Goal: Communication & Community: Ask a question

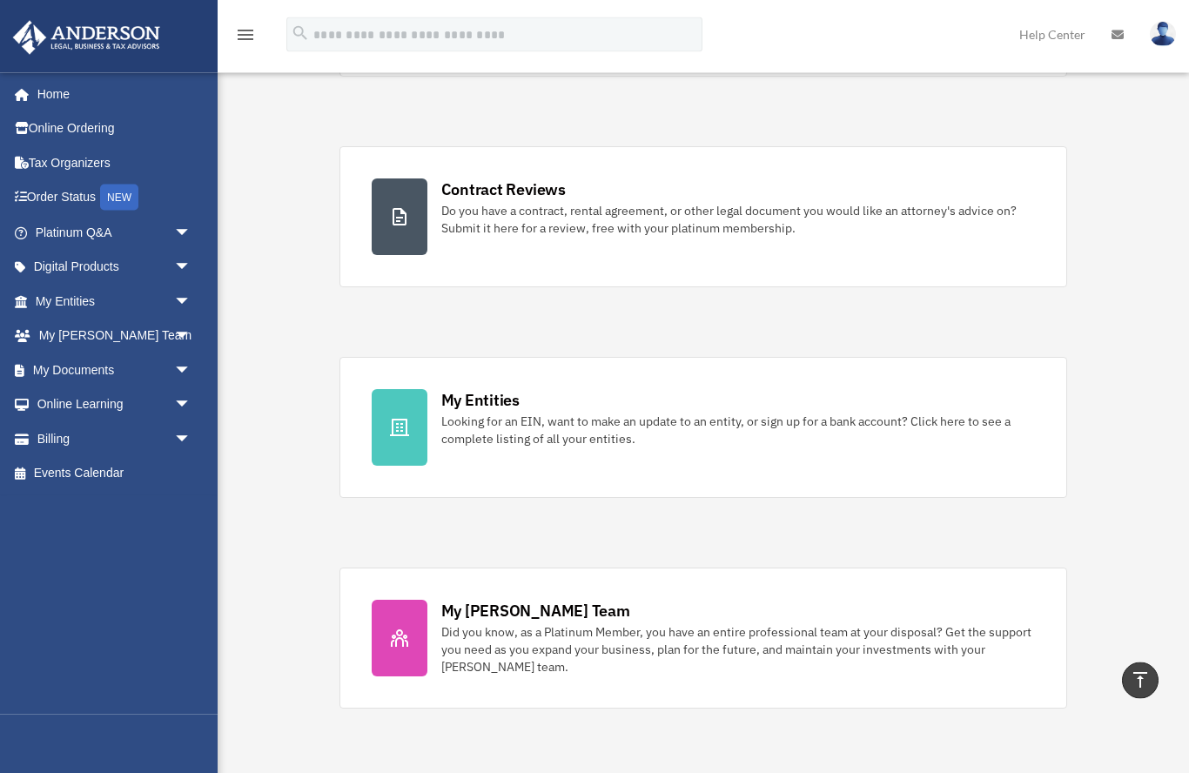
scroll to position [300, 0]
click at [432, 408] on link "My Entities Looking for an EIN, want to make an update to an entity, or sign up…" at bounding box center [704, 427] width 729 height 141
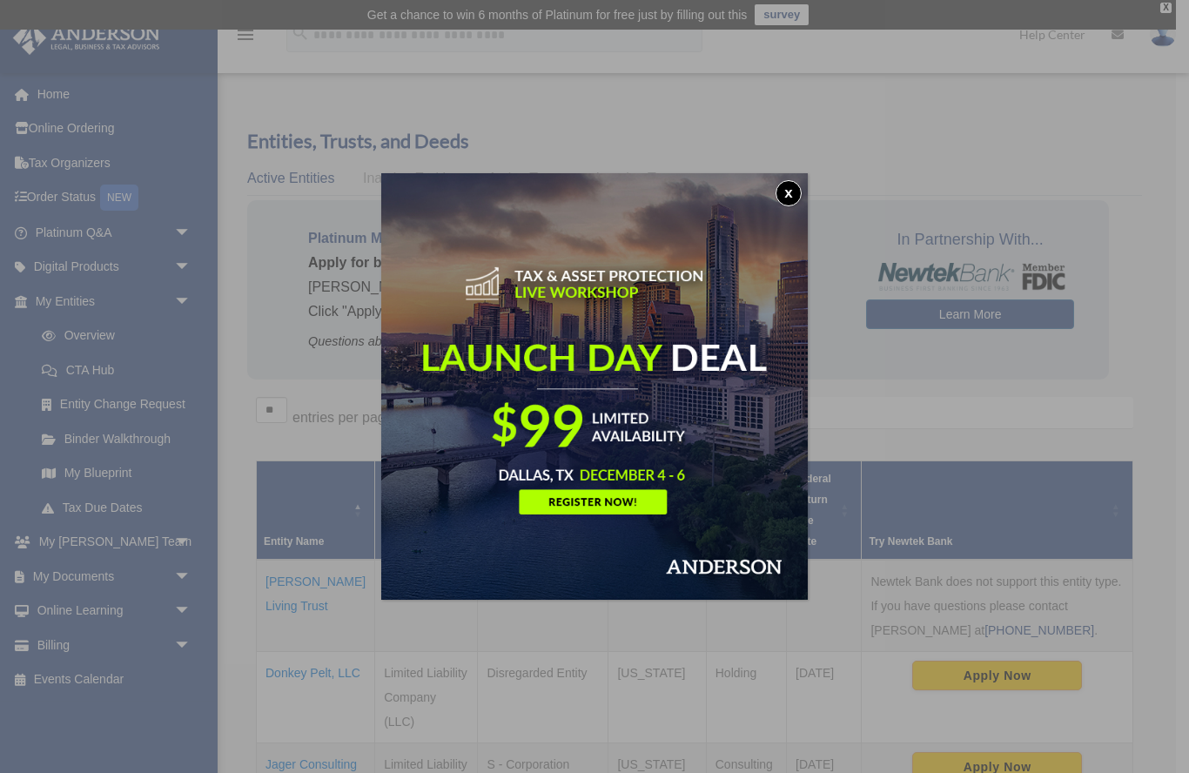
click at [778, 190] on button "x" at bounding box center [789, 193] width 26 height 26
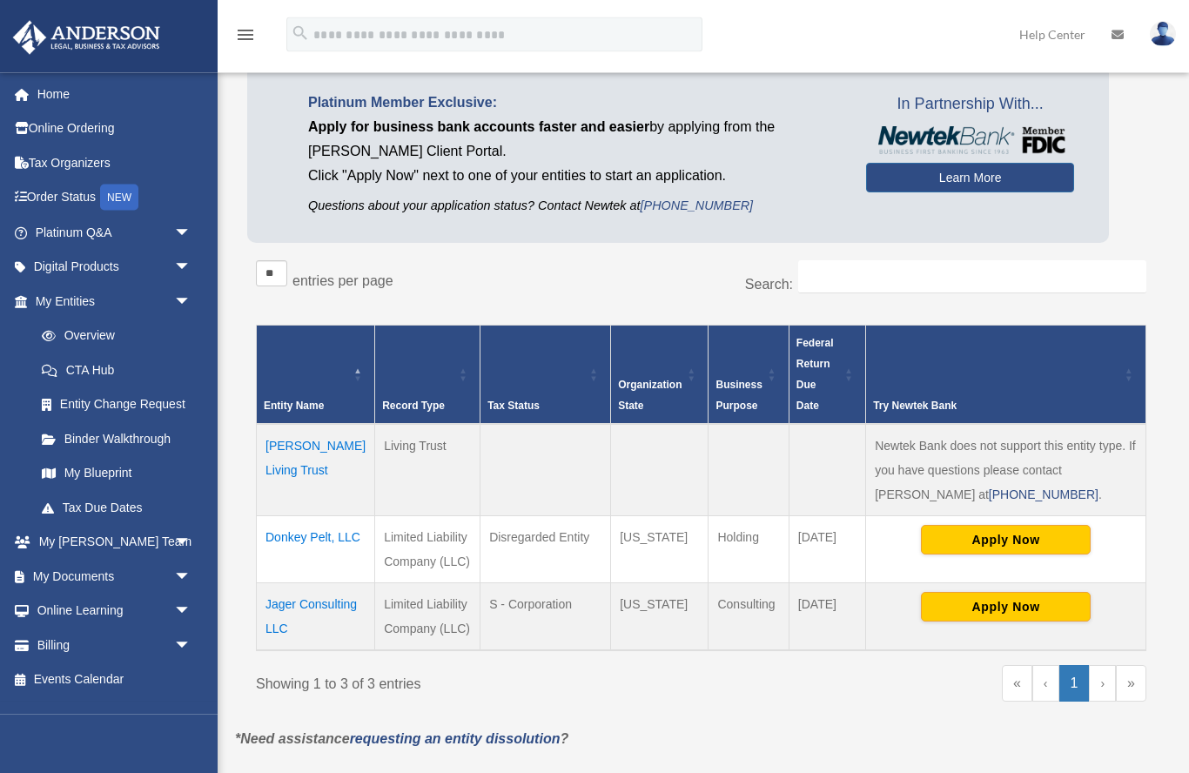
scroll to position [137, 0]
click at [44, 562] on link "My Documents arrow_drop_down" at bounding box center [114, 576] width 205 height 35
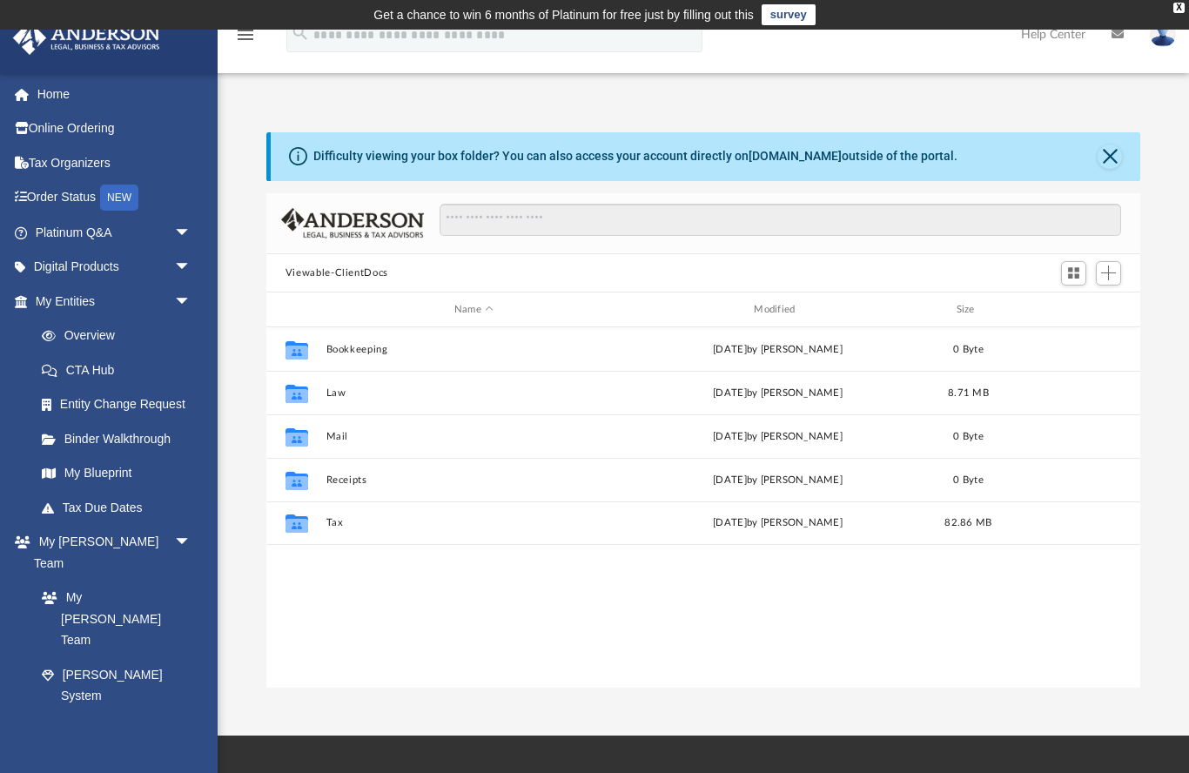
scroll to position [1, 1]
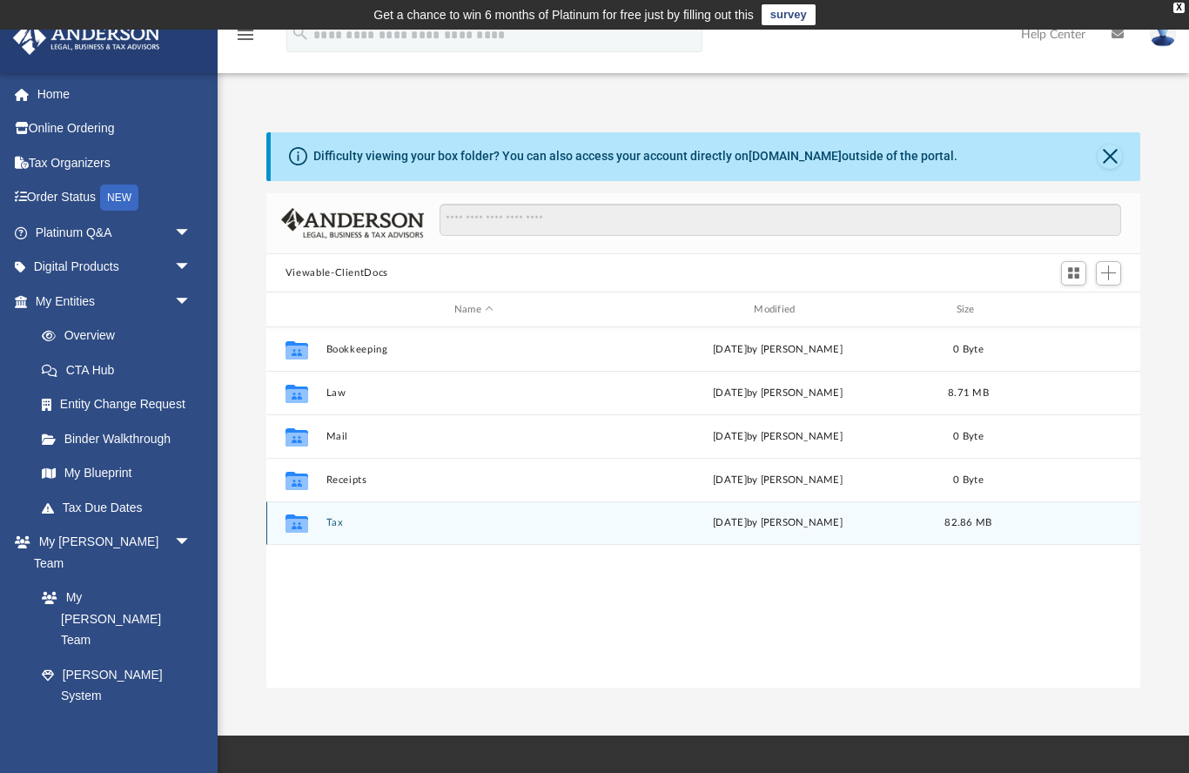
click at [327, 518] on button "Tax" at bounding box center [474, 523] width 296 height 11
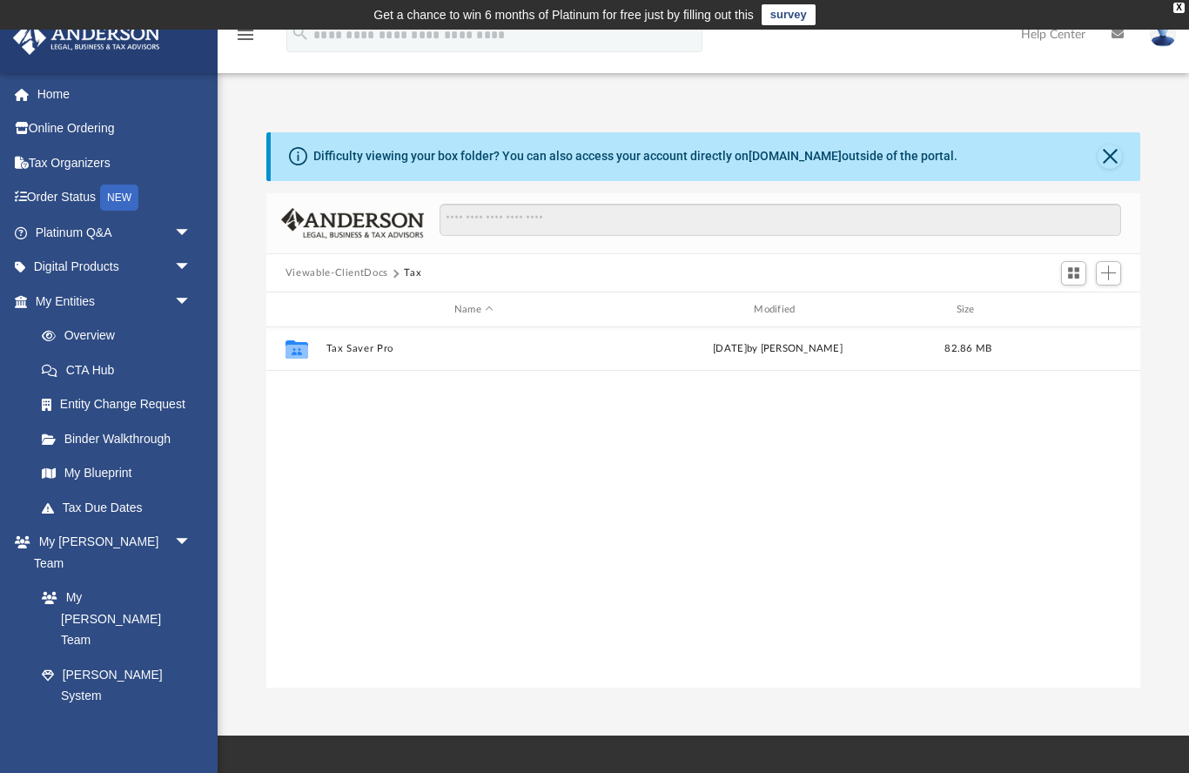
click at [70, 261] on link "Digital Products arrow_drop_down" at bounding box center [114, 267] width 205 height 35
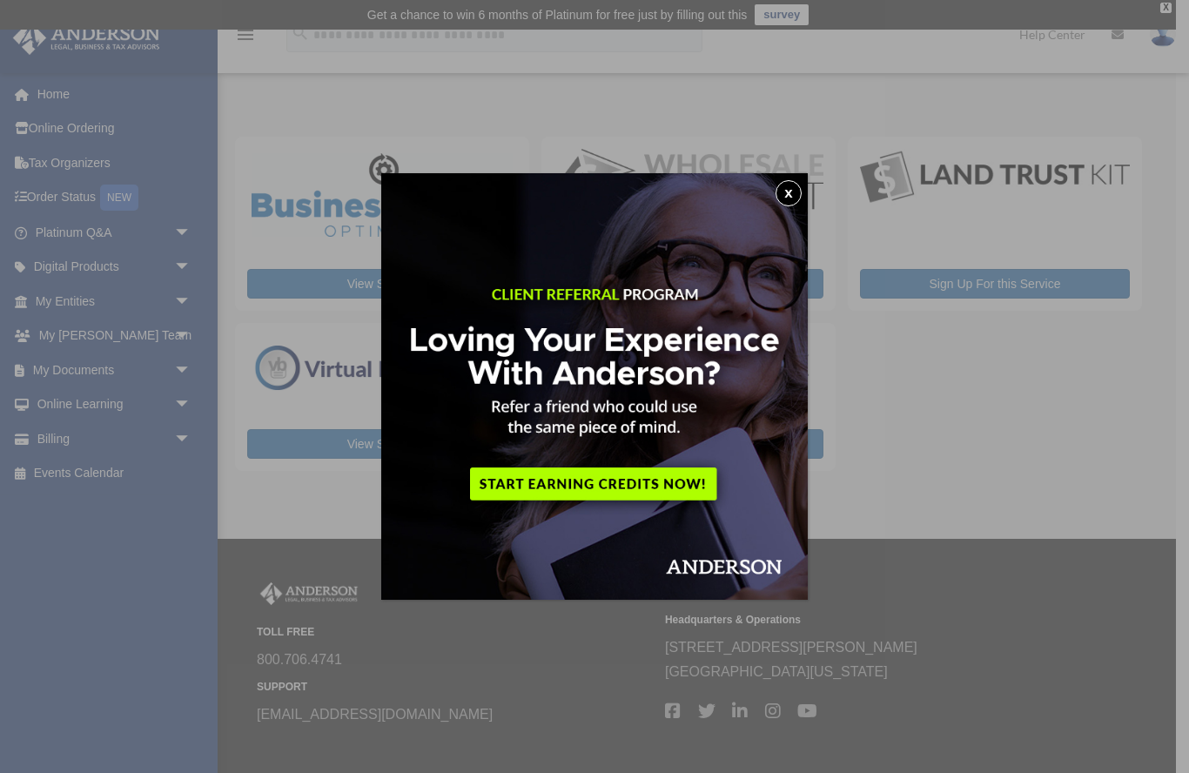
click at [790, 180] on button "x" at bounding box center [789, 193] width 26 height 26
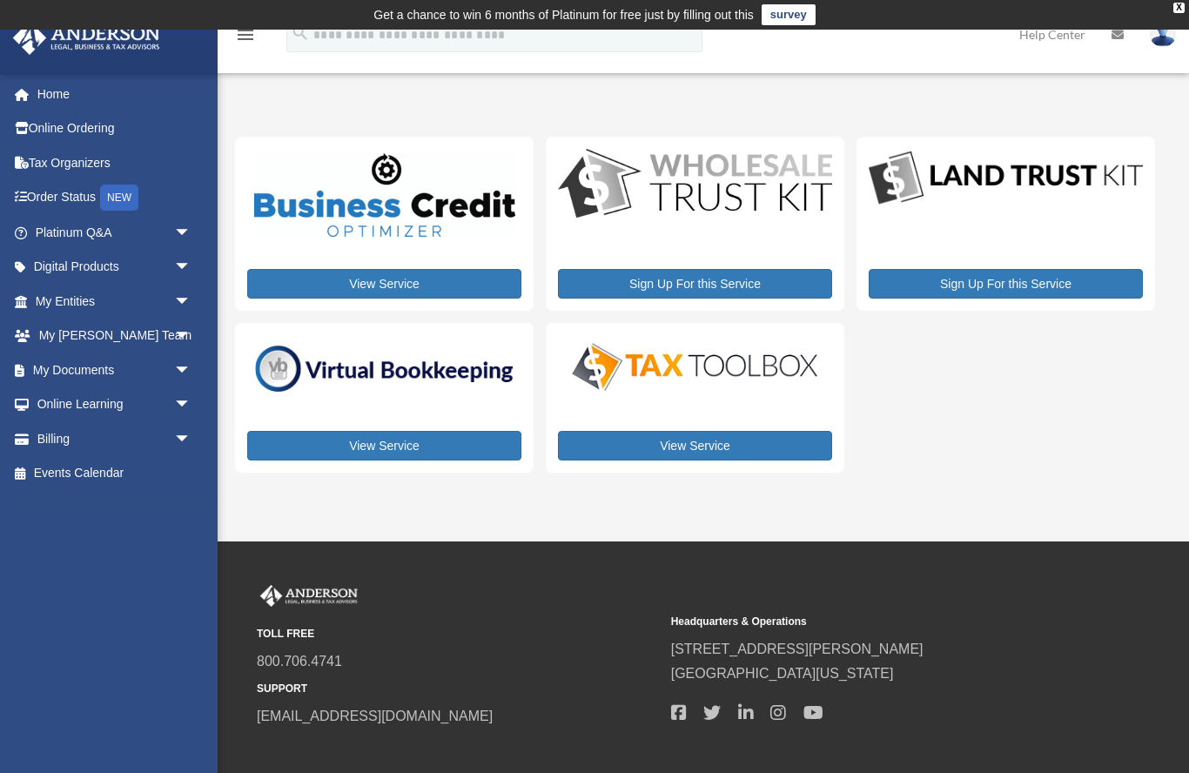
click at [51, 93] on link "Home" at bounding box center [114, 94] width 205 height 35
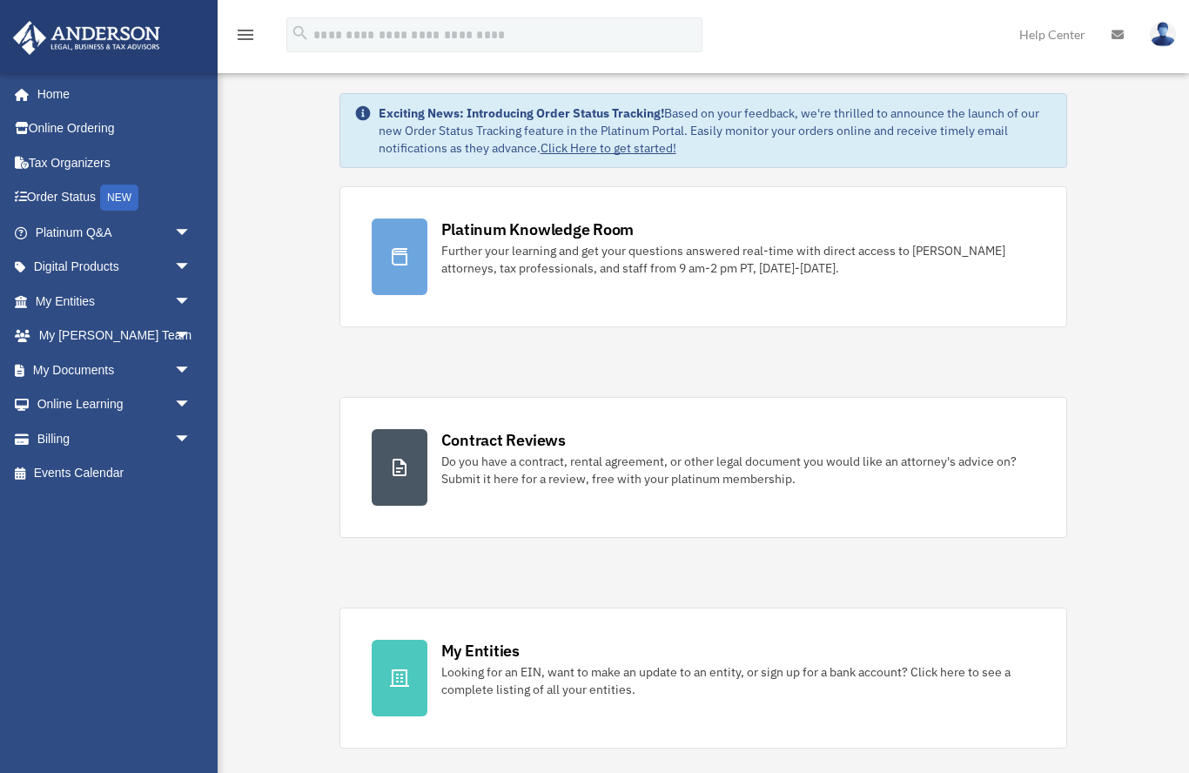
scroll to position [54, 0]
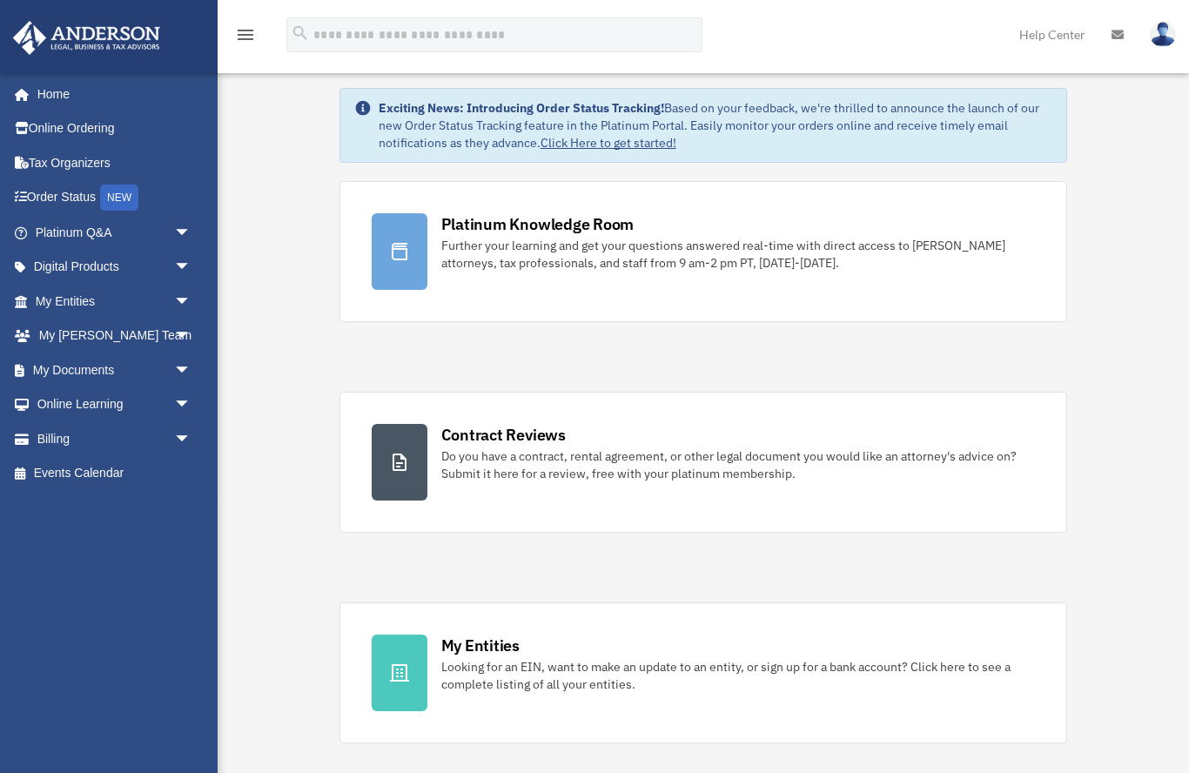
click at [47, 125] on link "Online Ordering" at bounding box center [114, 128] width 205 height 35
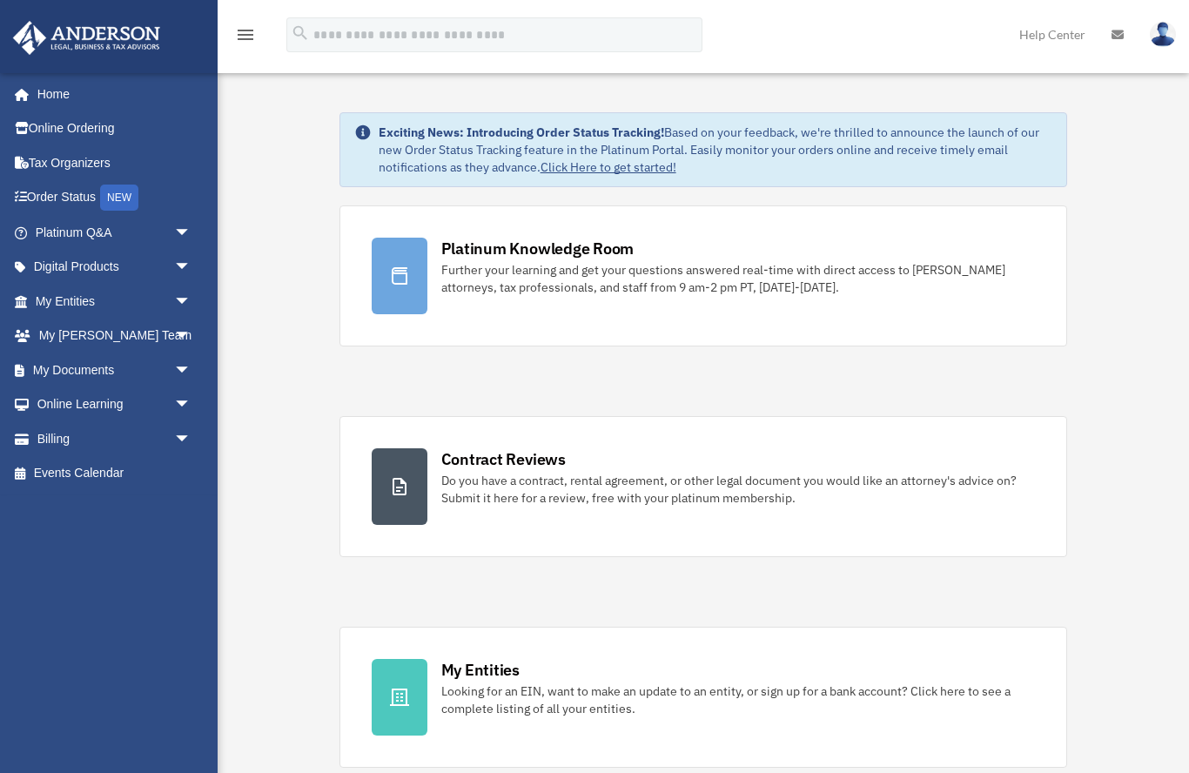
scroll to position [54, 0]
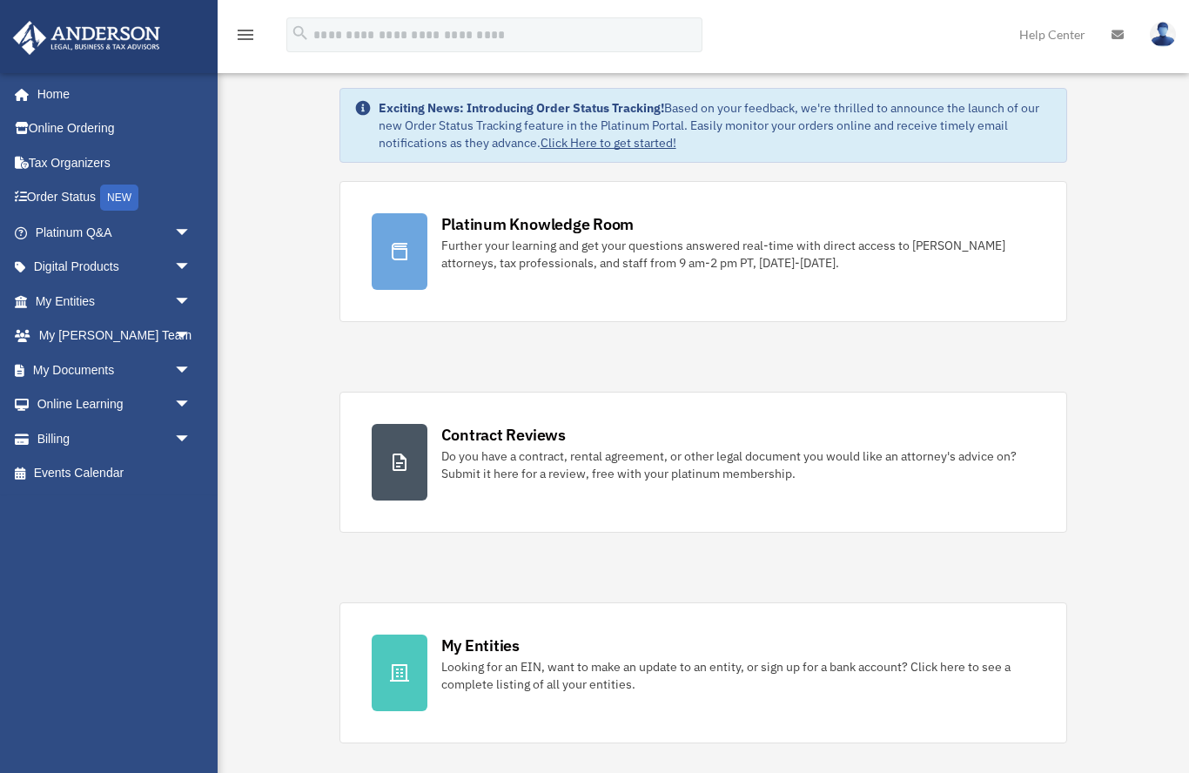
click at [47, 265] on link "Digital Products arrow_drop_down" at bounding box center [114, 267] width 205 height 35
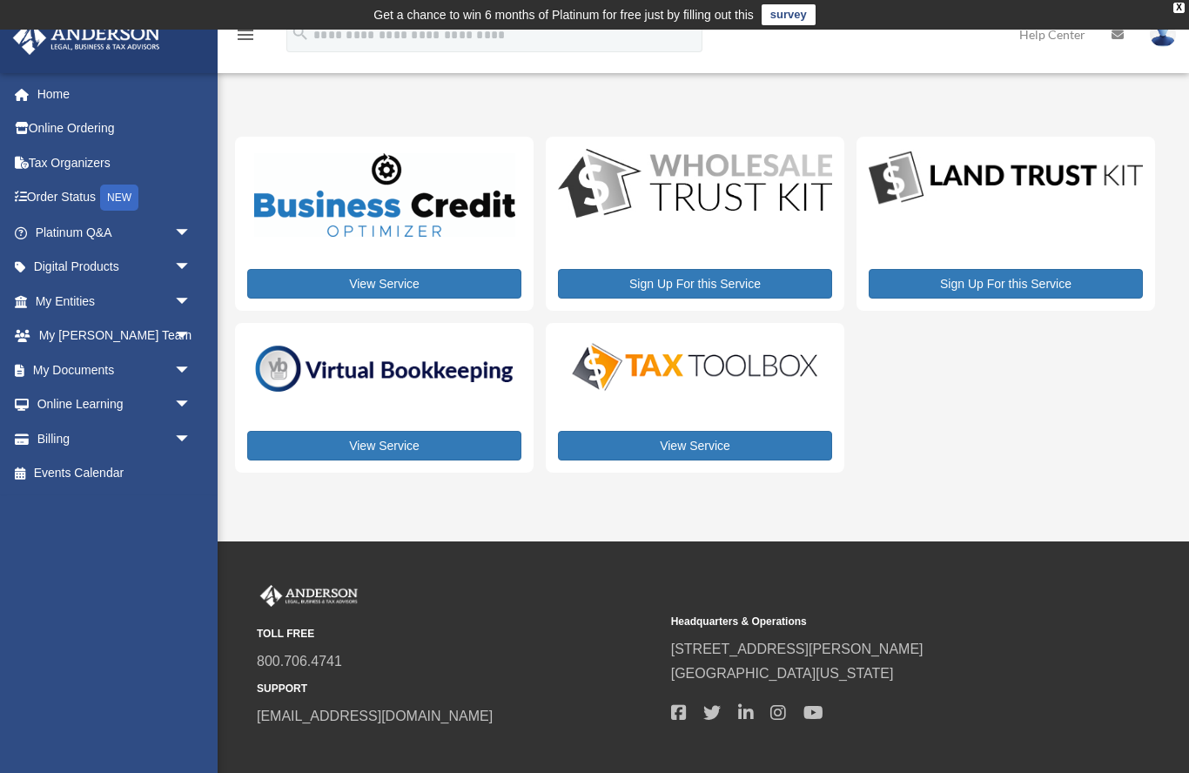
click at [58, 261] on link "Digital Products arrow_drop_down" at bounding box center [110, 267] width 197 height 35
click at [98, 360] on link "My Documents arrow_drop_down" at bounding box center [114, 370] width 205 height 35
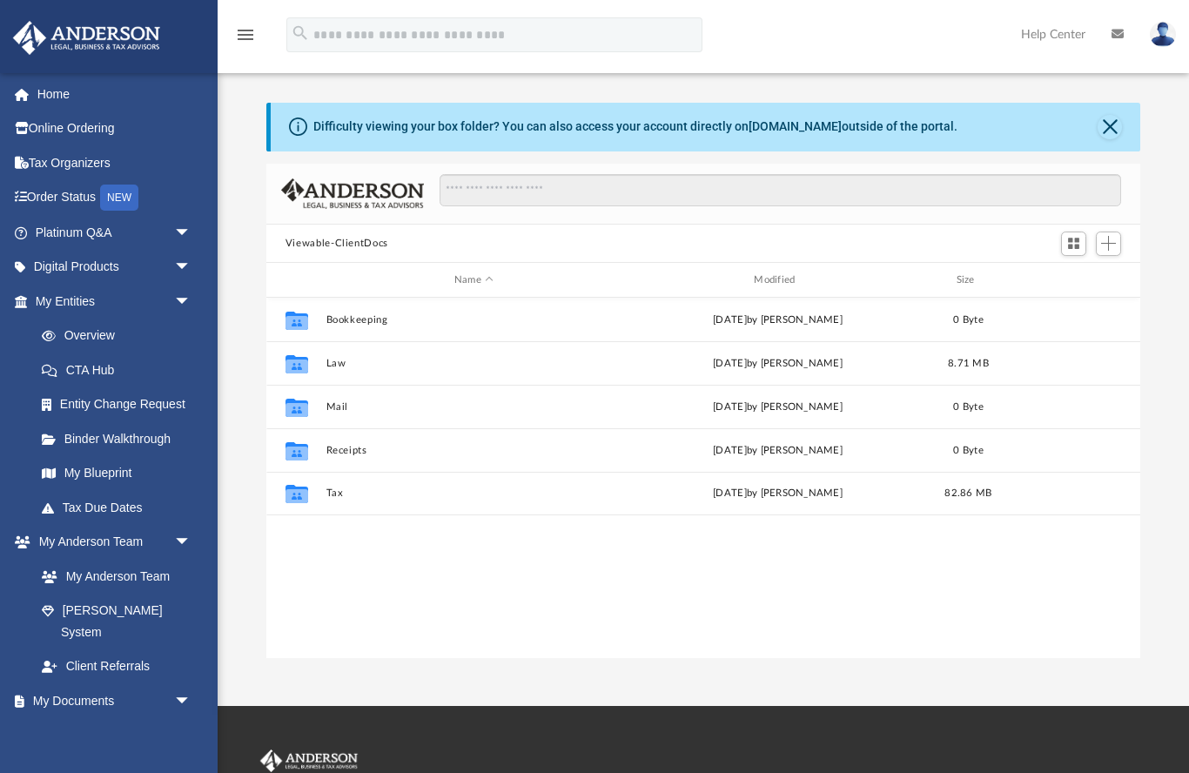
scroll to position [1, 1]
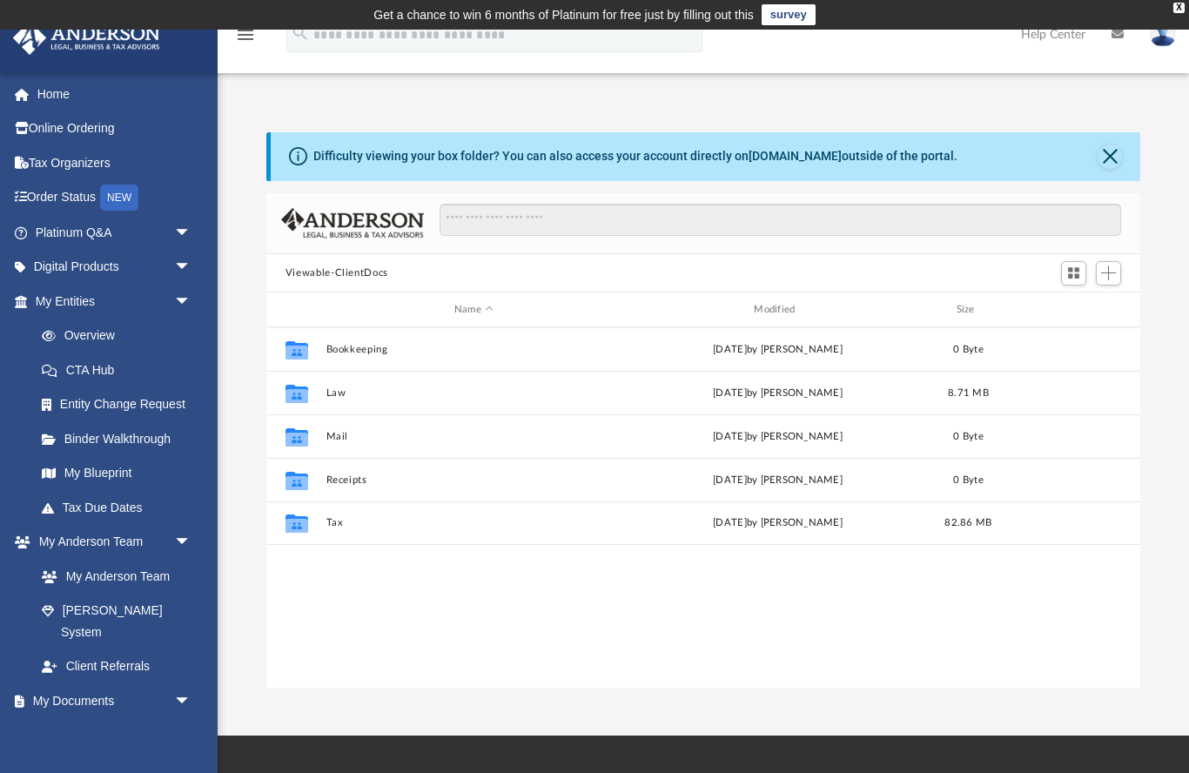
click at [336, 276] on button "Viewable-ClientDocs" at bounding box center [337, 274] width 103 height 16
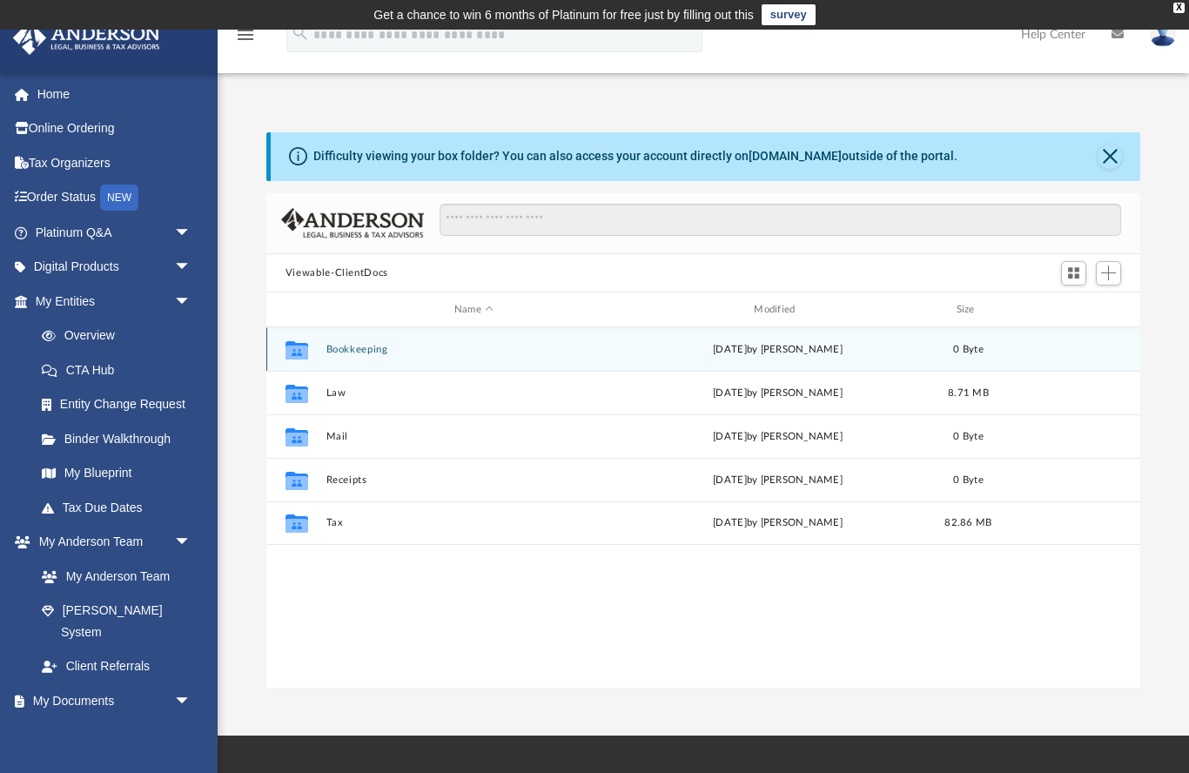
click at [722, 347] on div "Thu Mar 20 2025 by Charles Rogler" at bounding box center [778, 350] width 296 height 16
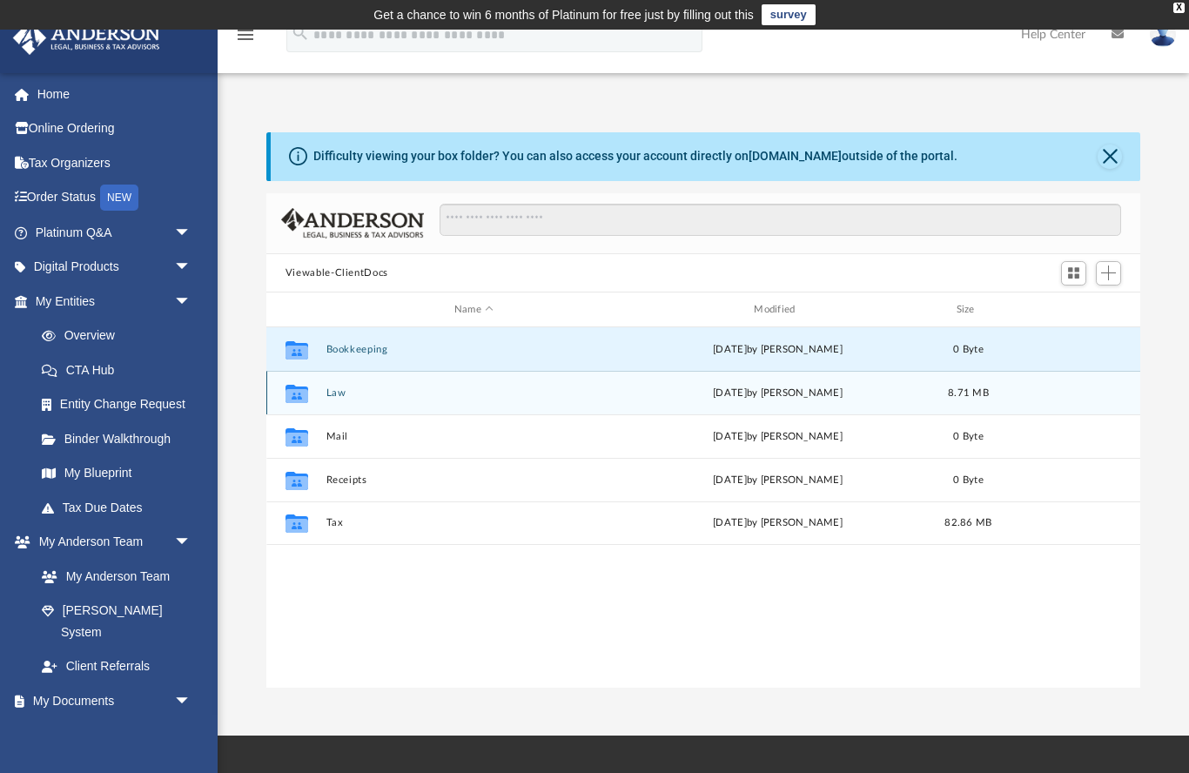
click at [306, 392] on icon "grid" at bounding box center [297, 396] width 23 height 14
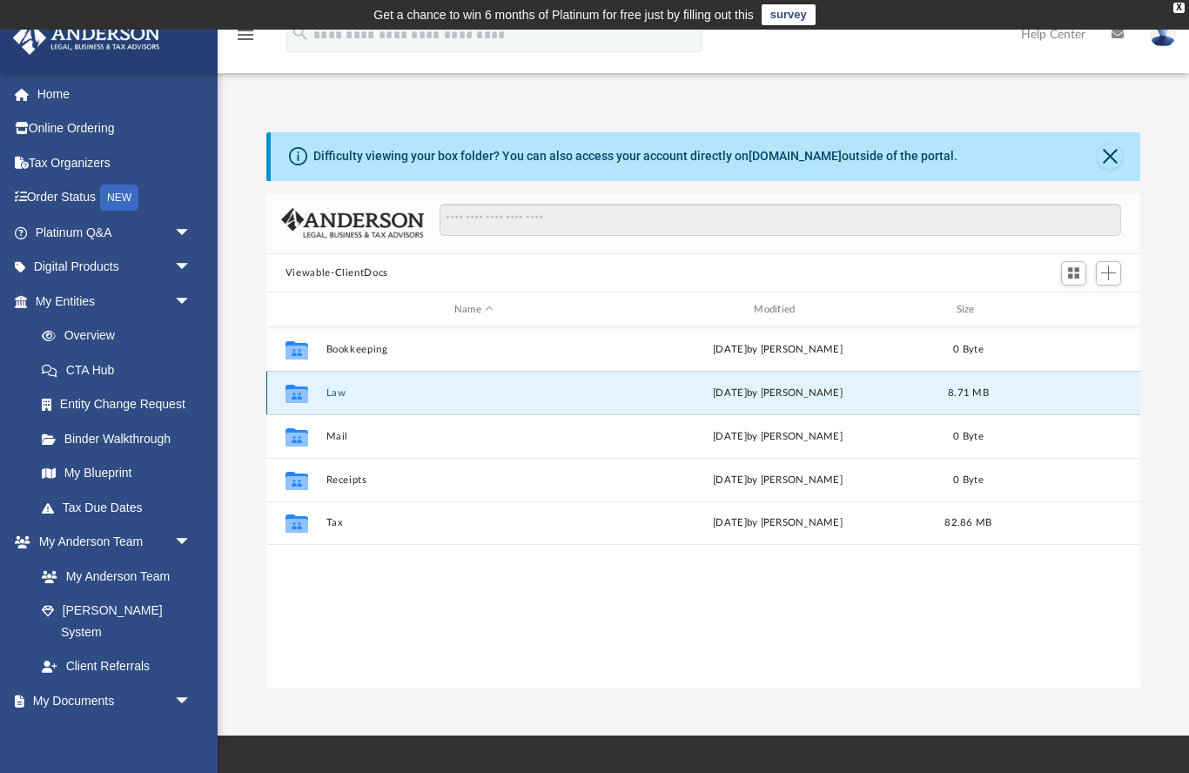
click at [333, 394] on button "Law" at bounding box center [474, 392] width 296 height 11
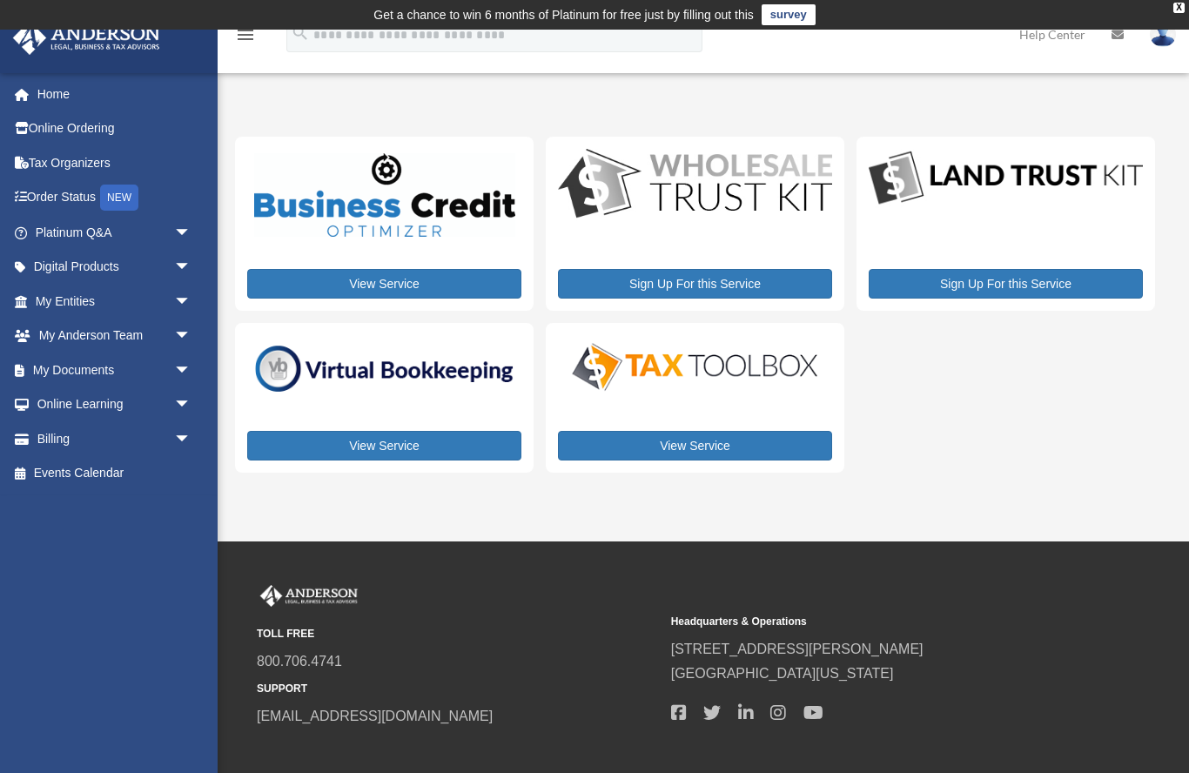
click at [37, 297] on link "My Entities arrow_drop_down" at bounding box center [114, 301] width 205 height 35
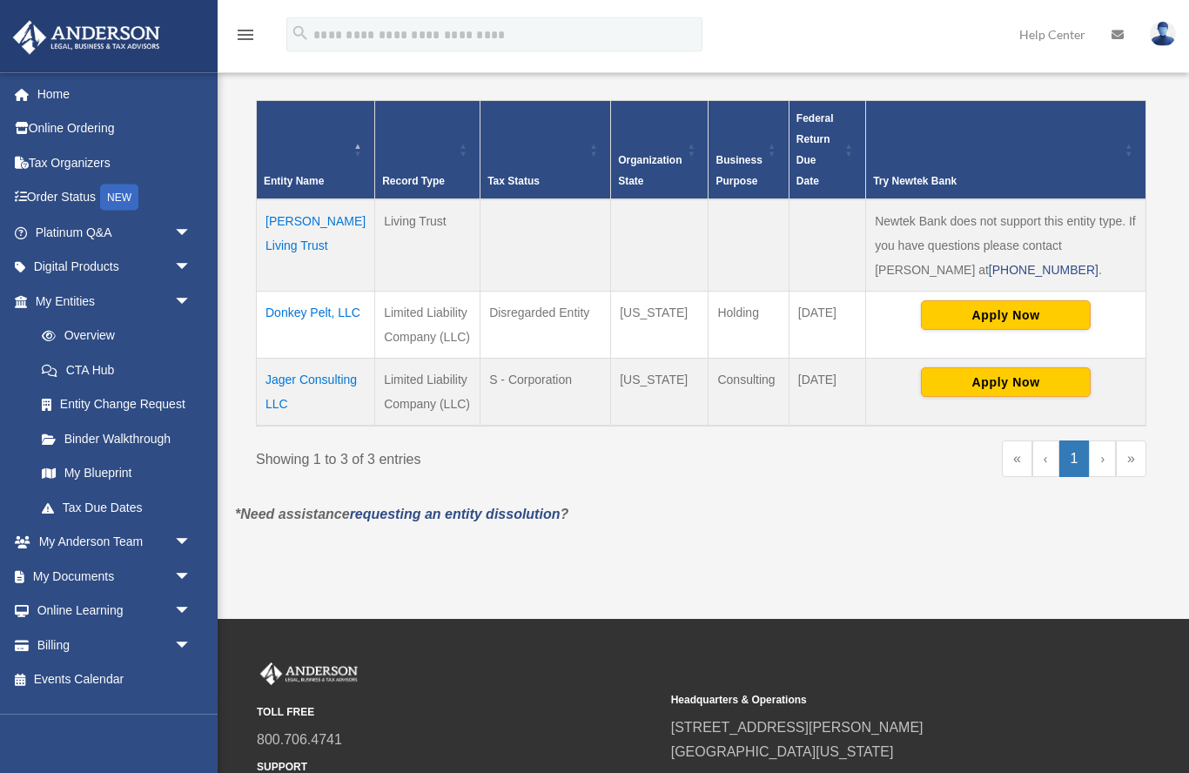
scroll to position [361, 0]
click at [91, 327] on link "Overview" at bounding box center [112, 336] width 176 height 35
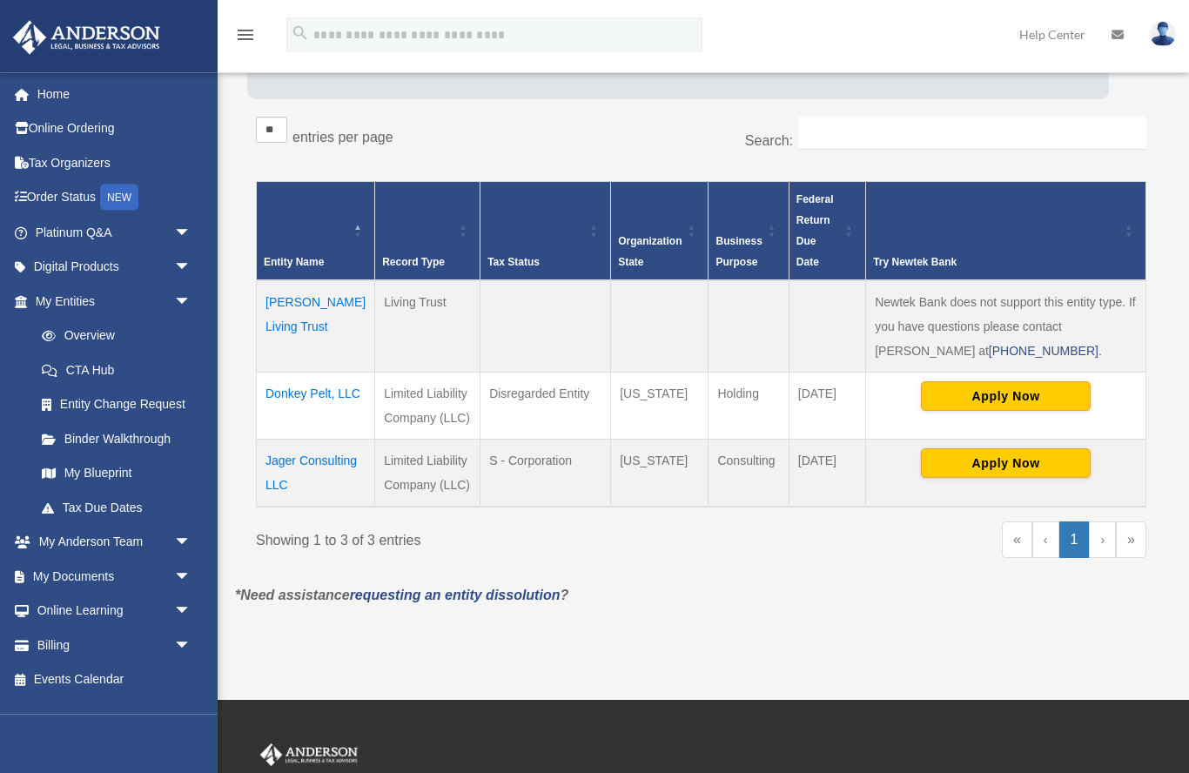
scroll to position [280, 0]
click at [87, 367] on link "CTA Hub" at bounding box center [116, 370] width 185 height 35
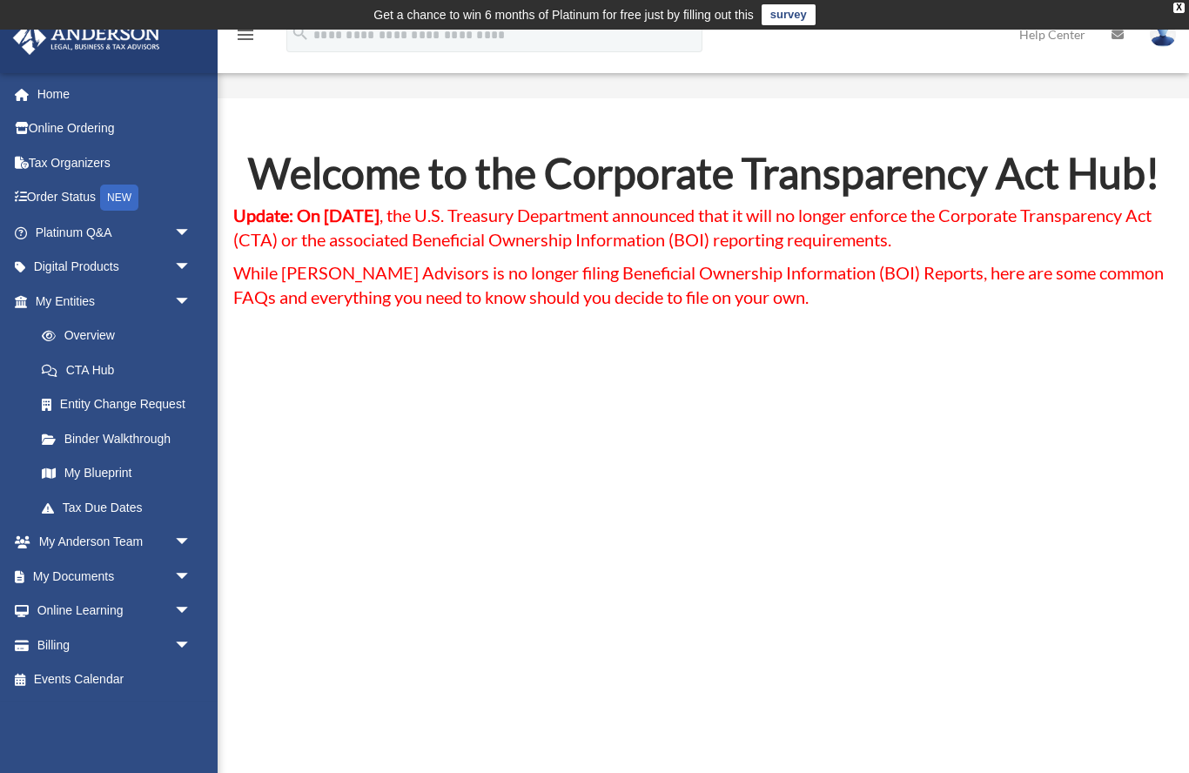
click at [85, 398] on link "Entity Change Request" at bounding box center [120, 404] width 193 height 35
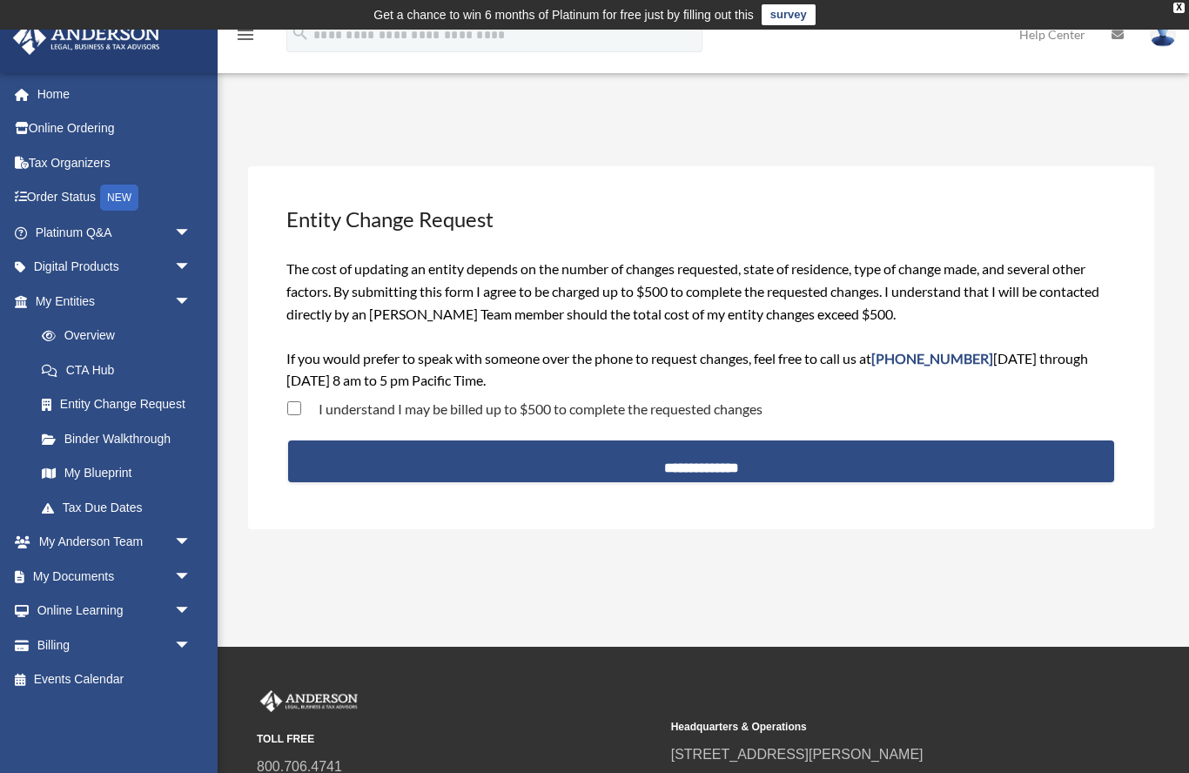
click at [82, 432] on link "Binder Walkthrough" at bounding box center [120, 438] width 193 height 35
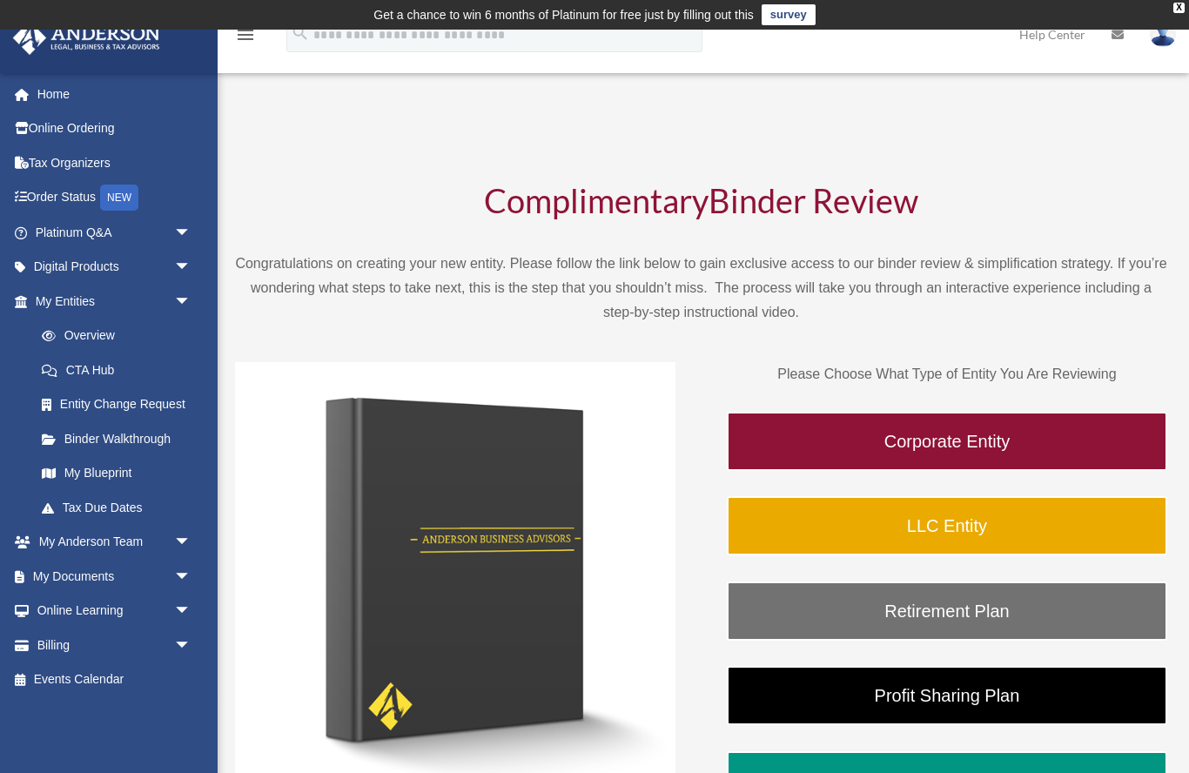
click at [82, 464] on link "My Blueprint" at bounding box center [120, 473] width 193 height 35
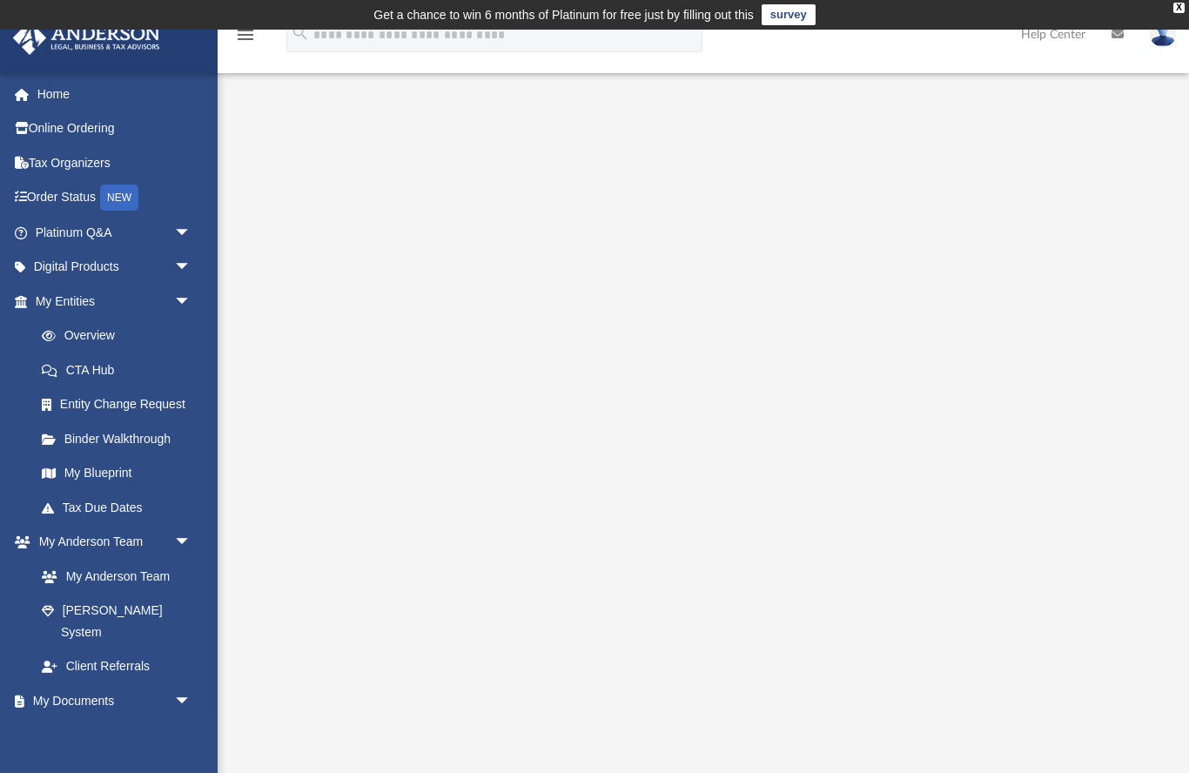
click at [101, 500] on link "Tax Due Dates" at bounding box center [120, 507] width 193 height 35
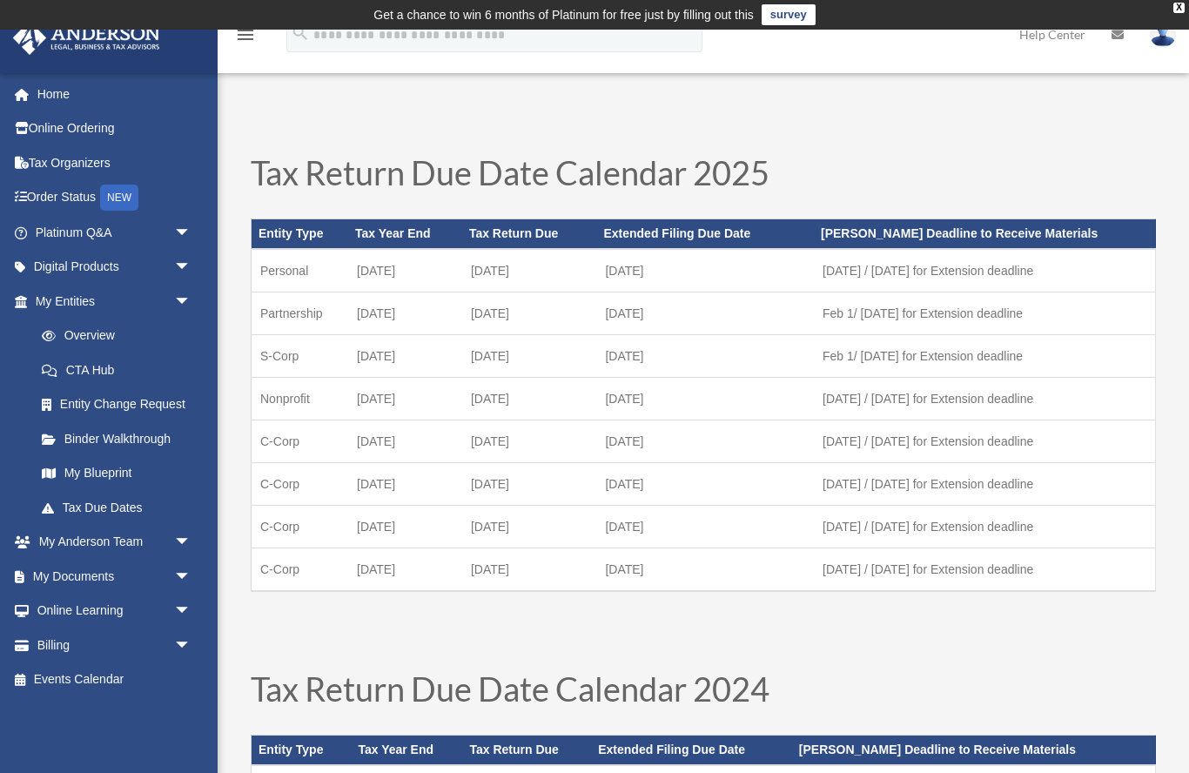
click at [82, 568] on link "My Documents arrow_drop_down" at bounding box center [114, 576] width 205 height 35
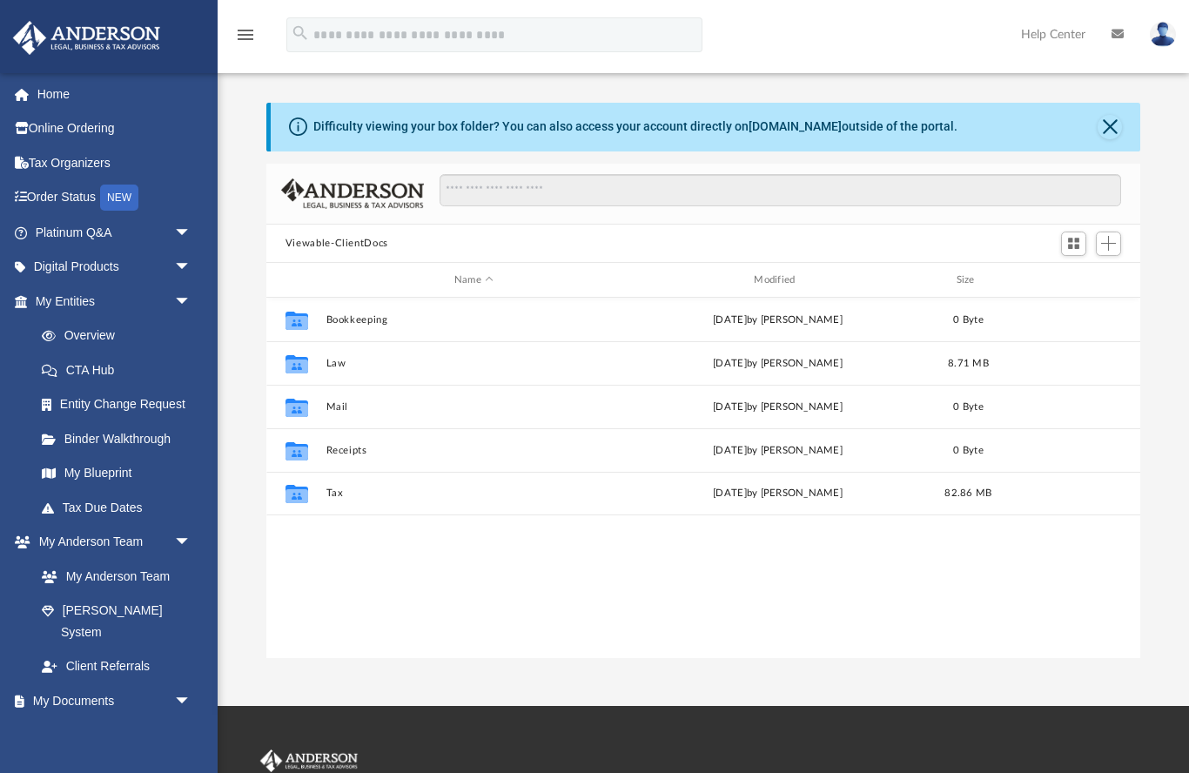
scroll to position [1, 1]
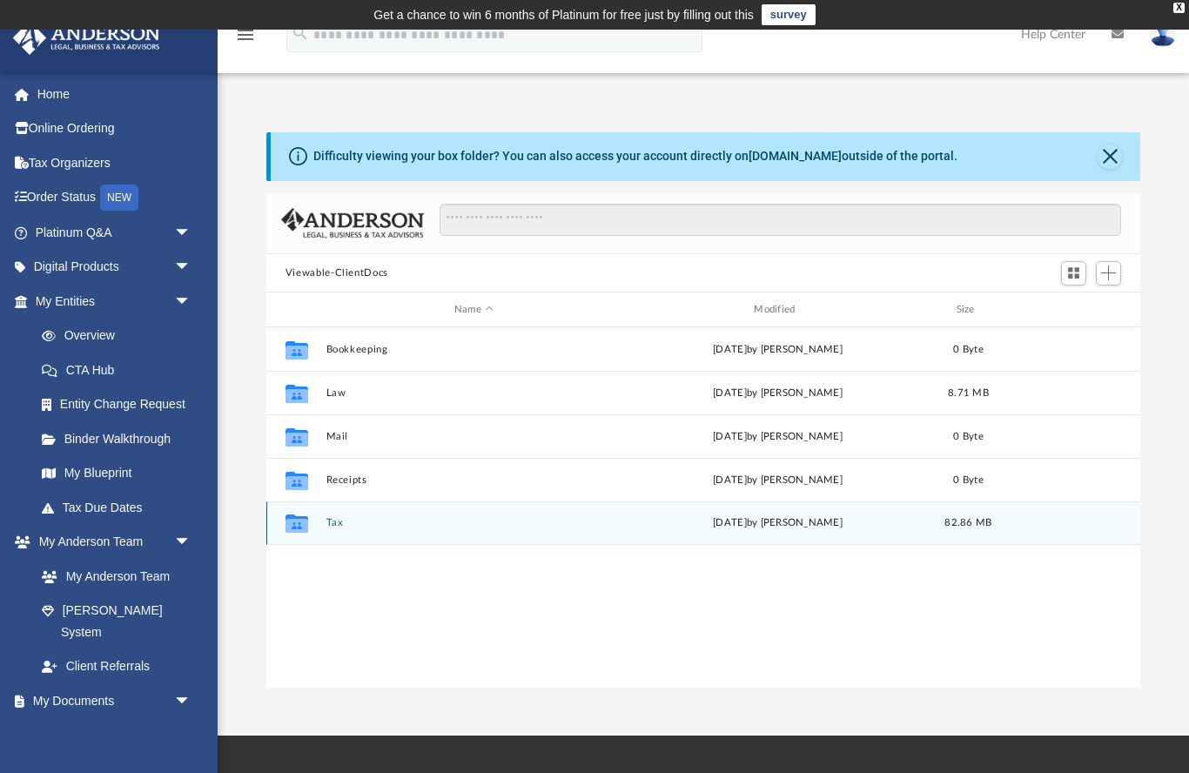
click at [317, 520] on div "Collaborated Folder" at bounding box center [297, 523] width 44 height 28
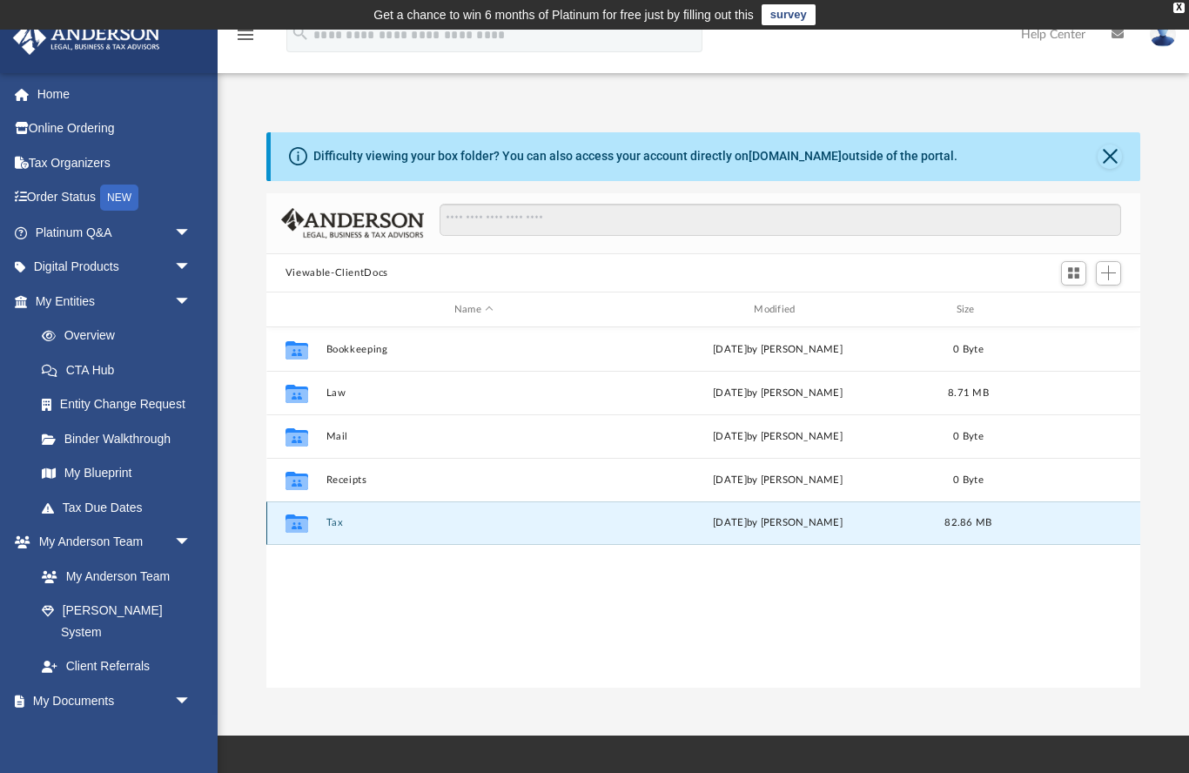
click at [319, 517] on div "Collaborated Folder" at bounding box center [297, 523] width 44 height 28
click at [297, 523] on icon "grid" at bounding box center [297, 526] width 23 height 14
click at [305, 153] on icon at bounding box center [298, 156] width 18 height 18
click at [346, 527] on button "Tax" at bounding box center [474, 523] width 296 height 11
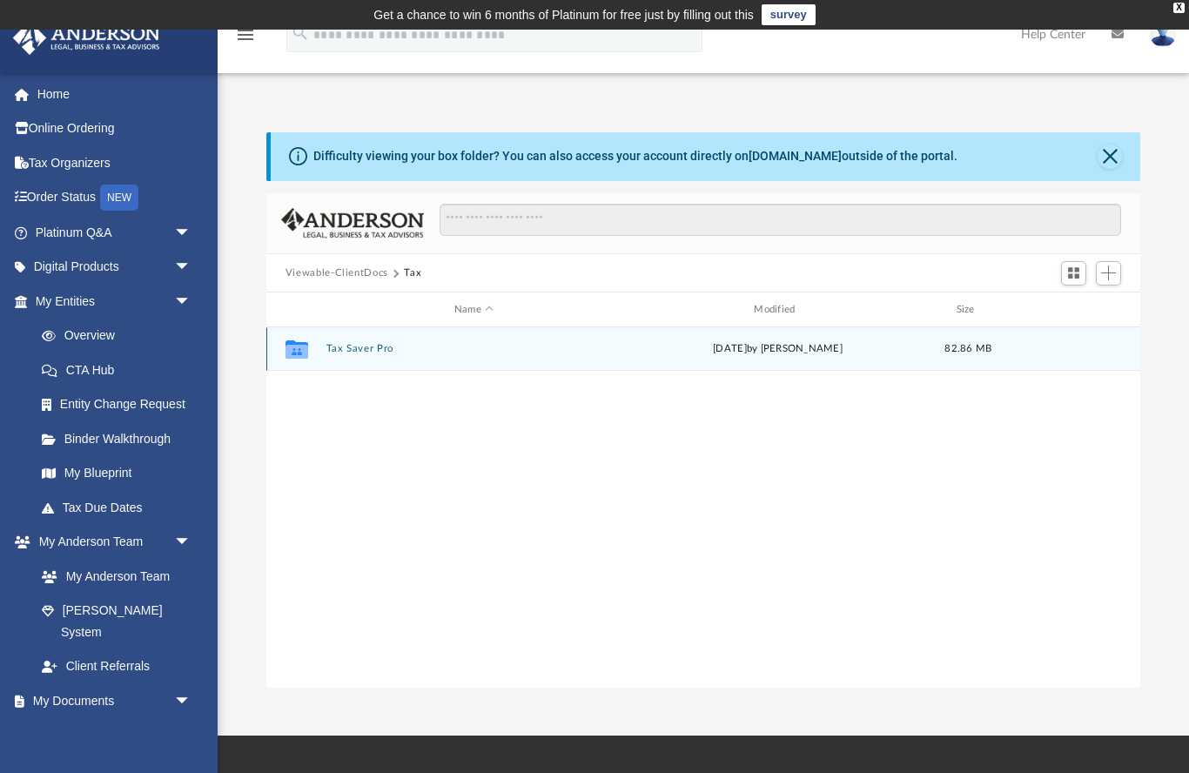
click at [361, 345] on button "Tax Saver Pro" at bounding box center [474, 349] width 296 height 11
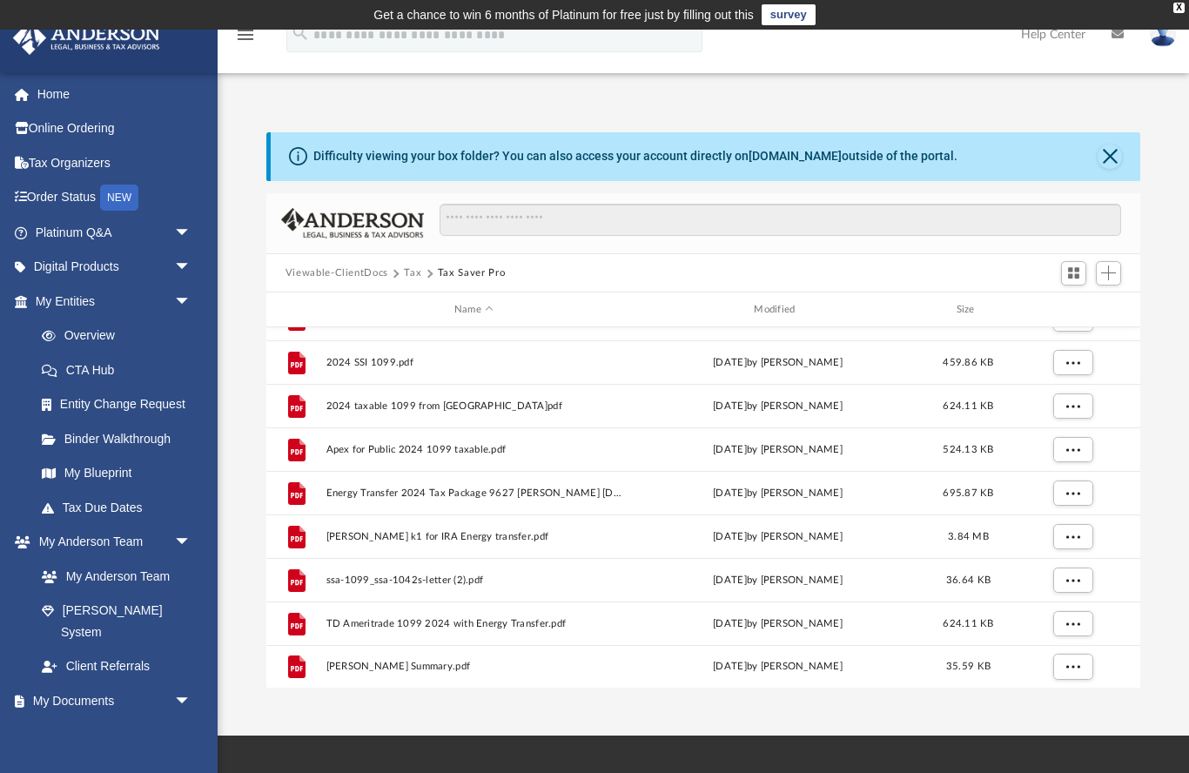
scroll to position [74, 0]
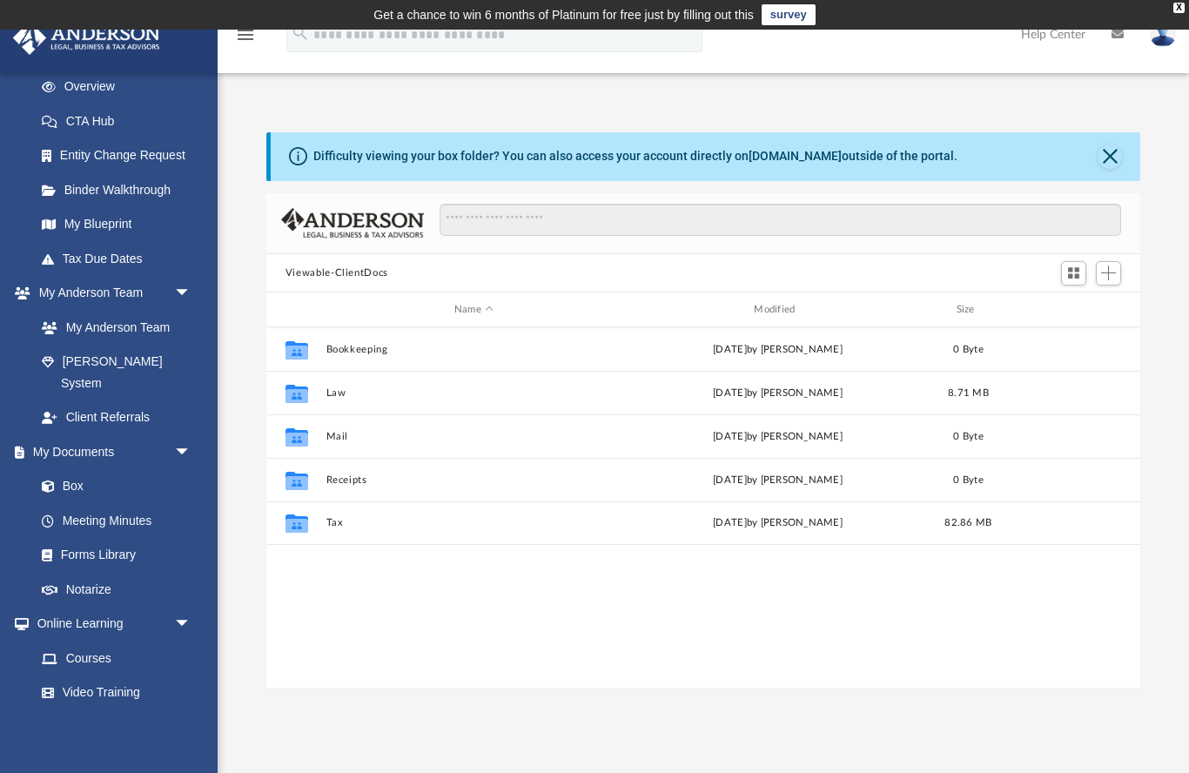
scroll to position [264, 0]
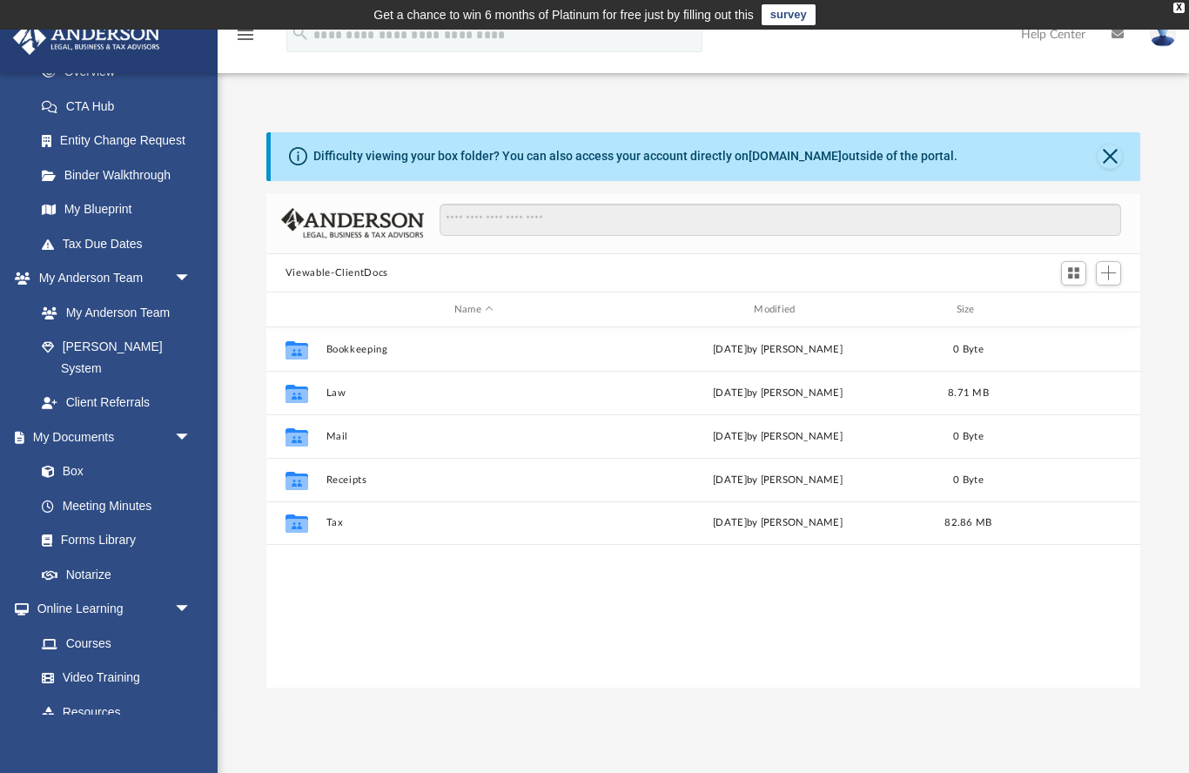
click at [70, 455] on link "Box" at bounding box center [112, 472] width 176 height 35
click at [68, 455] on link "Box" at bounding box center [112, 472] width 176 height 35
click at [71, 455] on link "Box" at bounding box center [112, 472] width 176 height 35
click at [51, 466] on span at bounding box center [56, 472] width 11 height 12
click at [58, 455] on link "Box" at bounding box center [112, 472] width 176 height 35
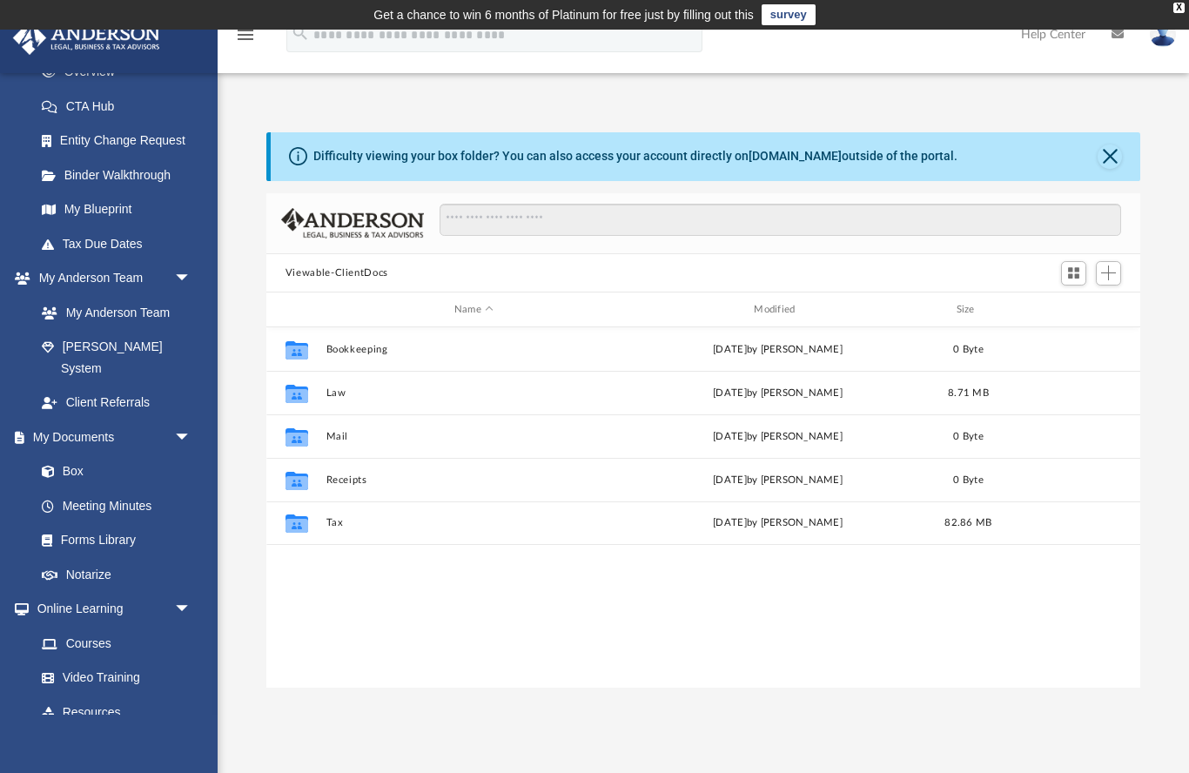
click at [98, 488] on link "Meeting Minutes" at bounding box center [116, 505] width 185 height 35
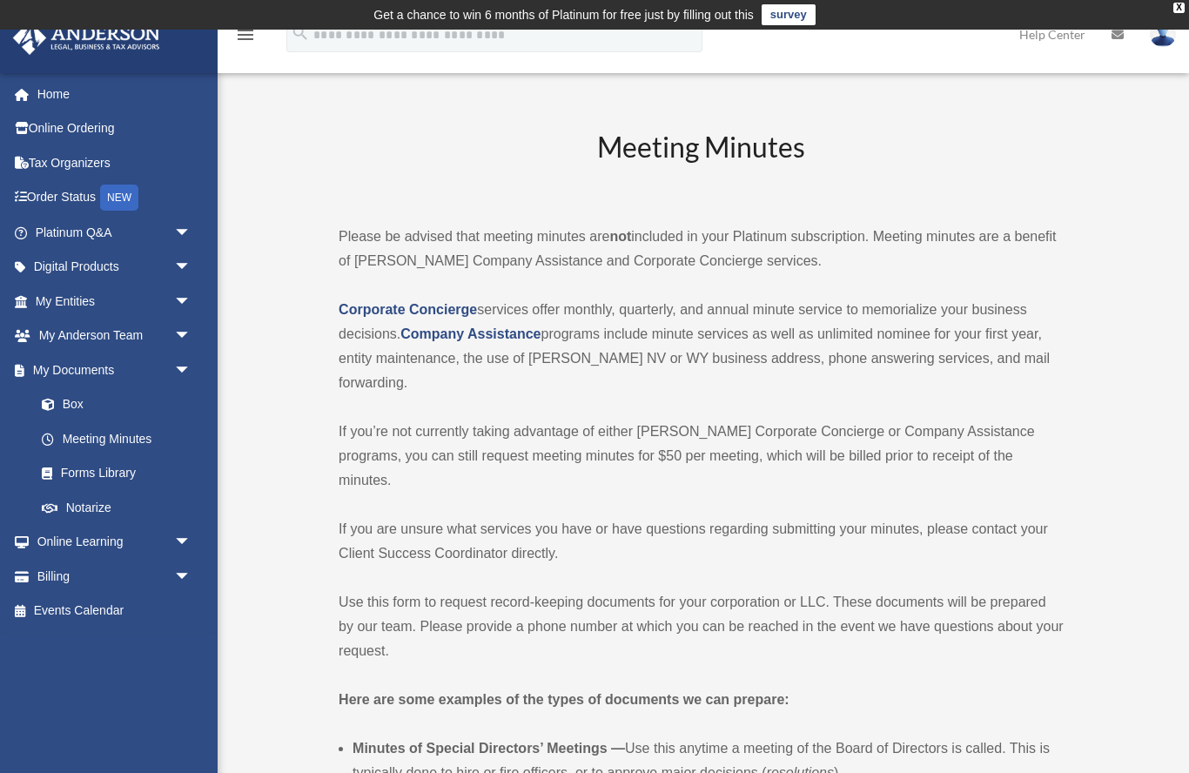
click at [81, 469] on link "Forms Library" at bounding box center [120, 473] width 193 height 35
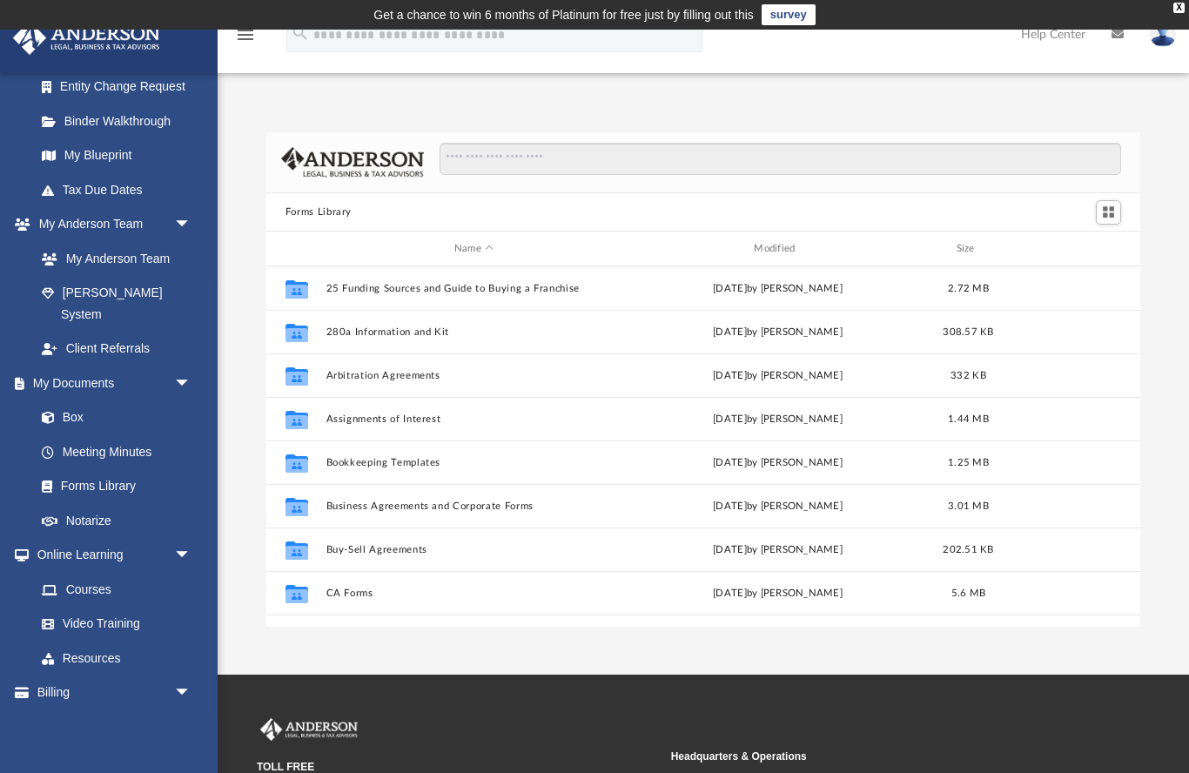
scroll to position [318, 0]
click at [68, 401] on link "Box" at bounding box center [112, 418] width 176 height 35
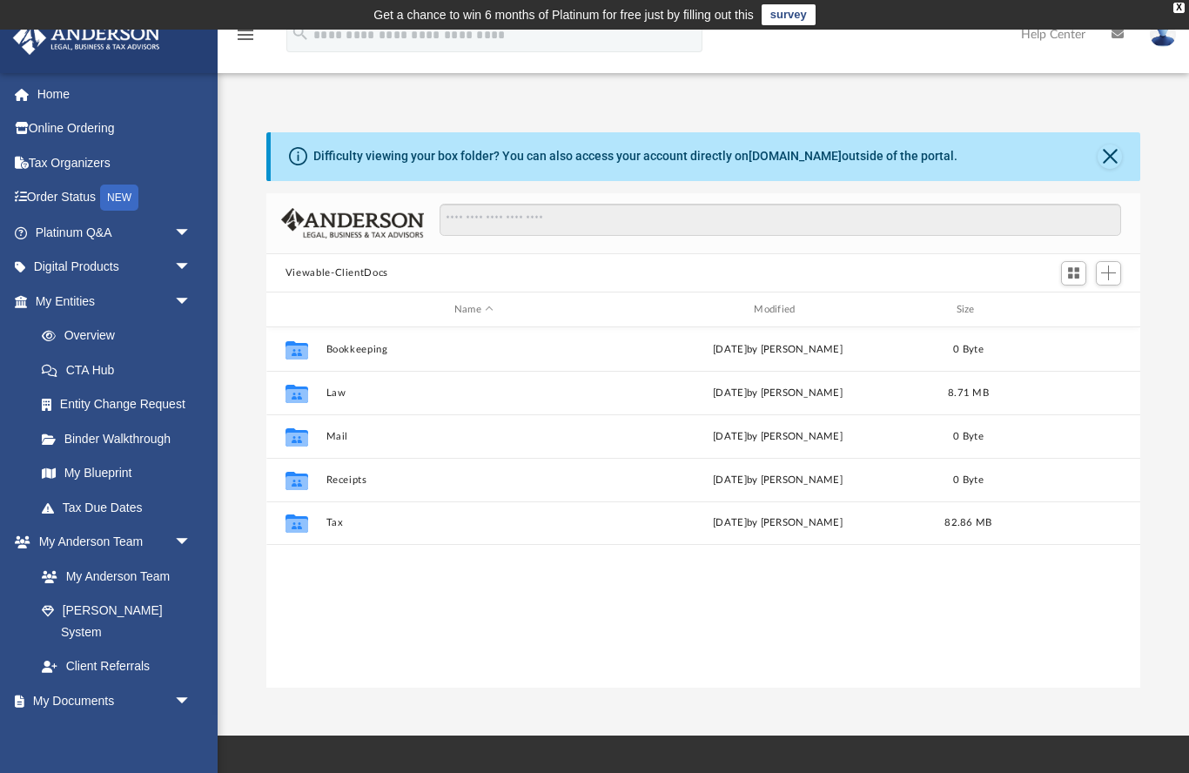
click at [91, 231] on link "Platinum Q&A arrow_drop_down" at bounding box center [114, 232] width 205 height 35
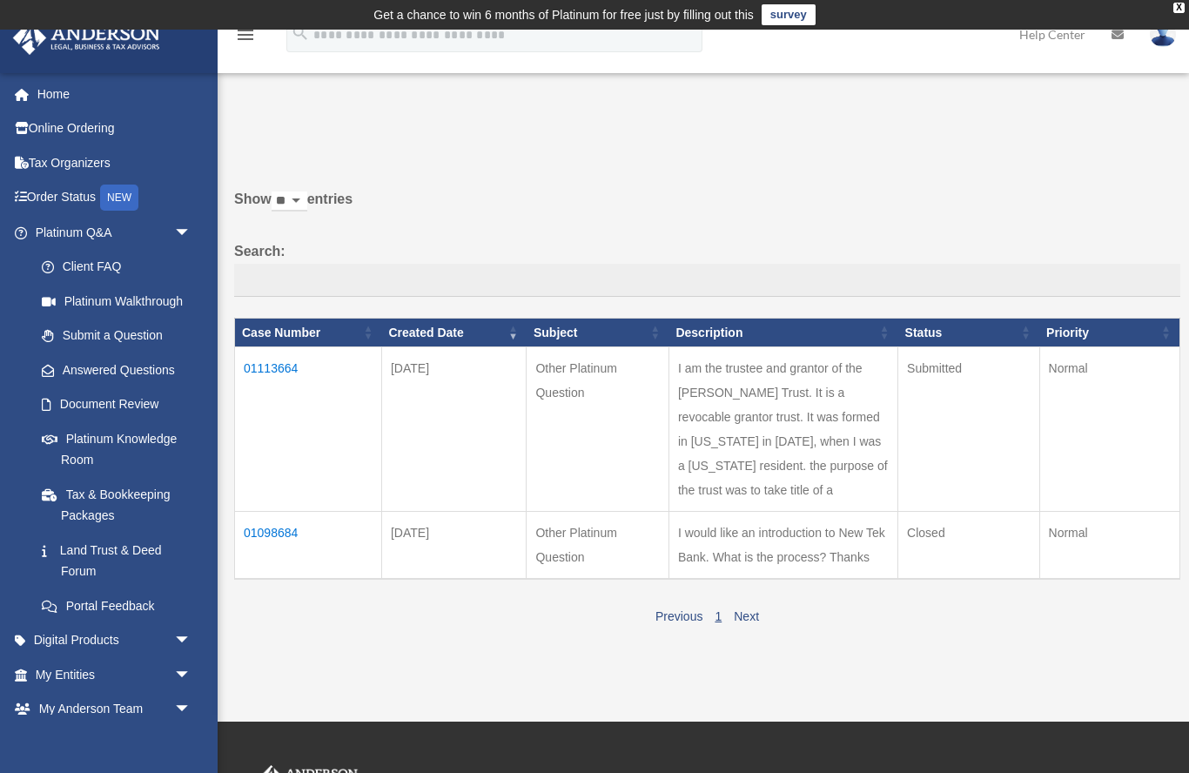
click at [146, 331] on link "Submit a Question" at bounding box center [116, 336] width 185 height 35
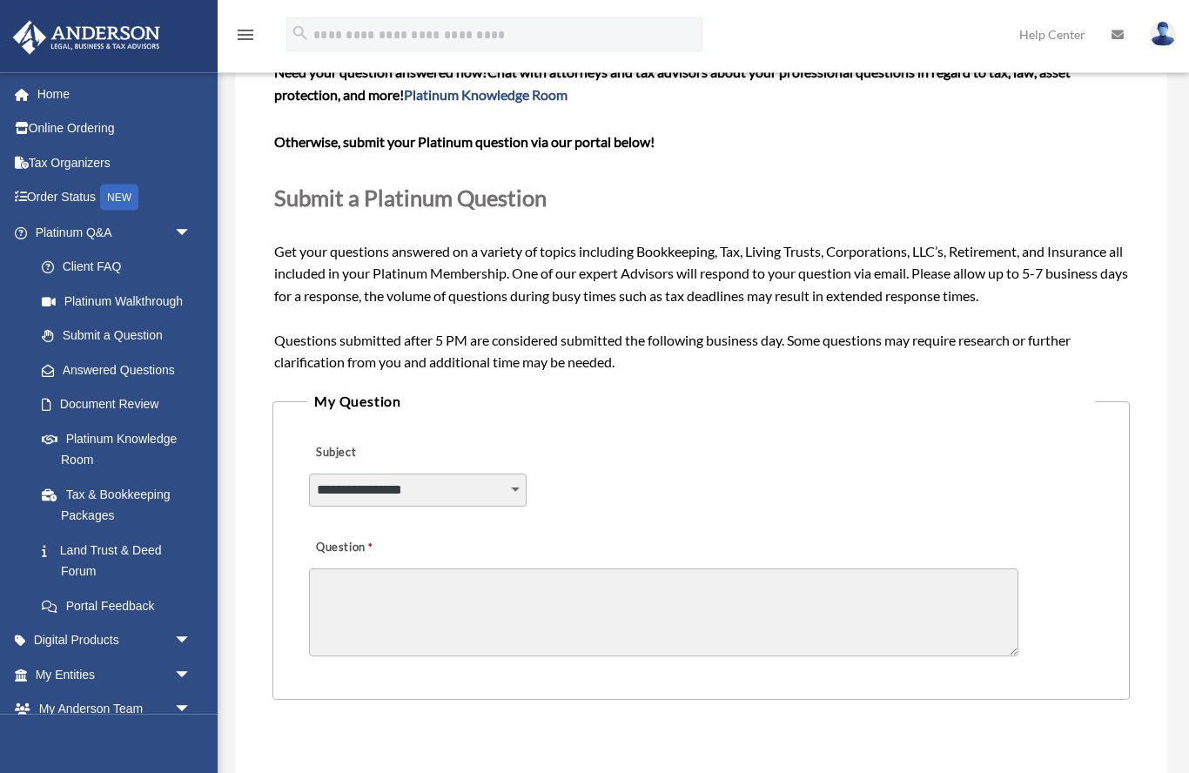
scroll to position [145, 0]
click at [515, 479] on select "**********" at bounding box center [418, 490] width 218 height 33
select select "******"
click at [568, 579] on textarea "Question" at bounding box center [664, 613] width 710 height 88
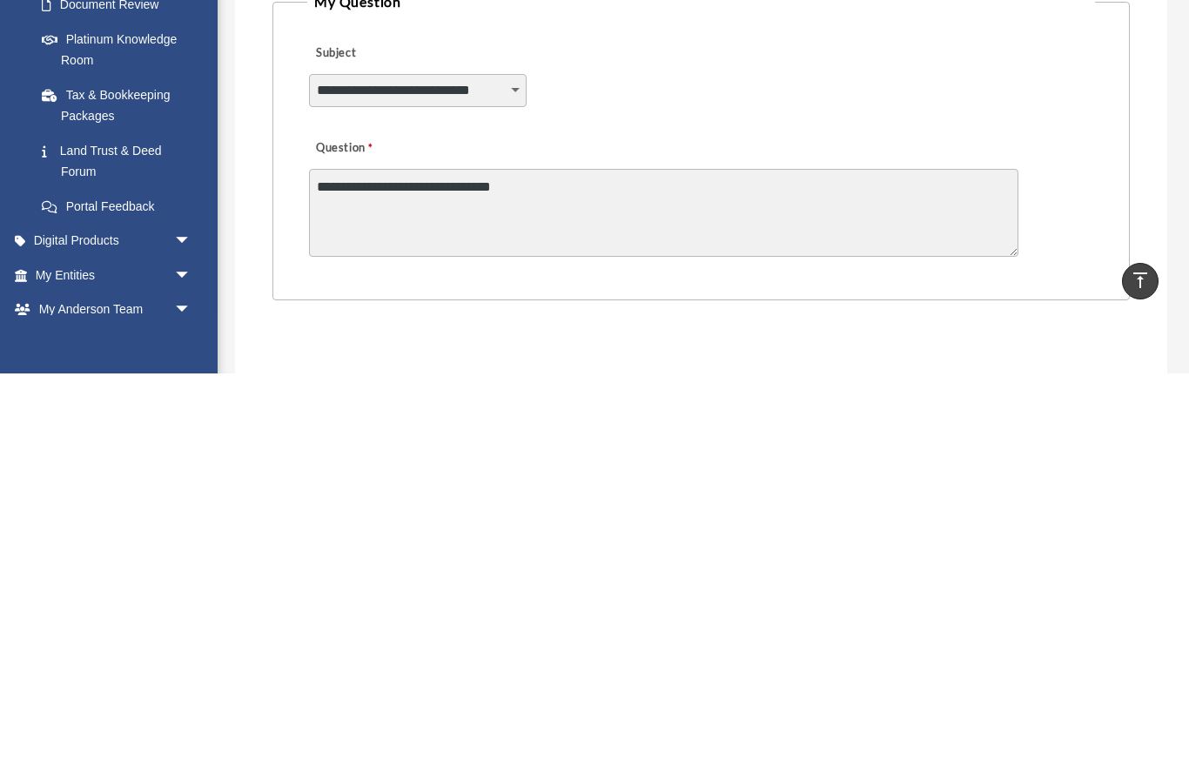
click at [363, 569] on textarea "**********" at bounding box center [664, 613] width 710 height 88
click at [359, 569] on textarea "**********" at bounding box center [664, 613] width 710 height 88
click at [660, 569] on textarea "**********" at bounding box center [664, 613] width 710 height 88
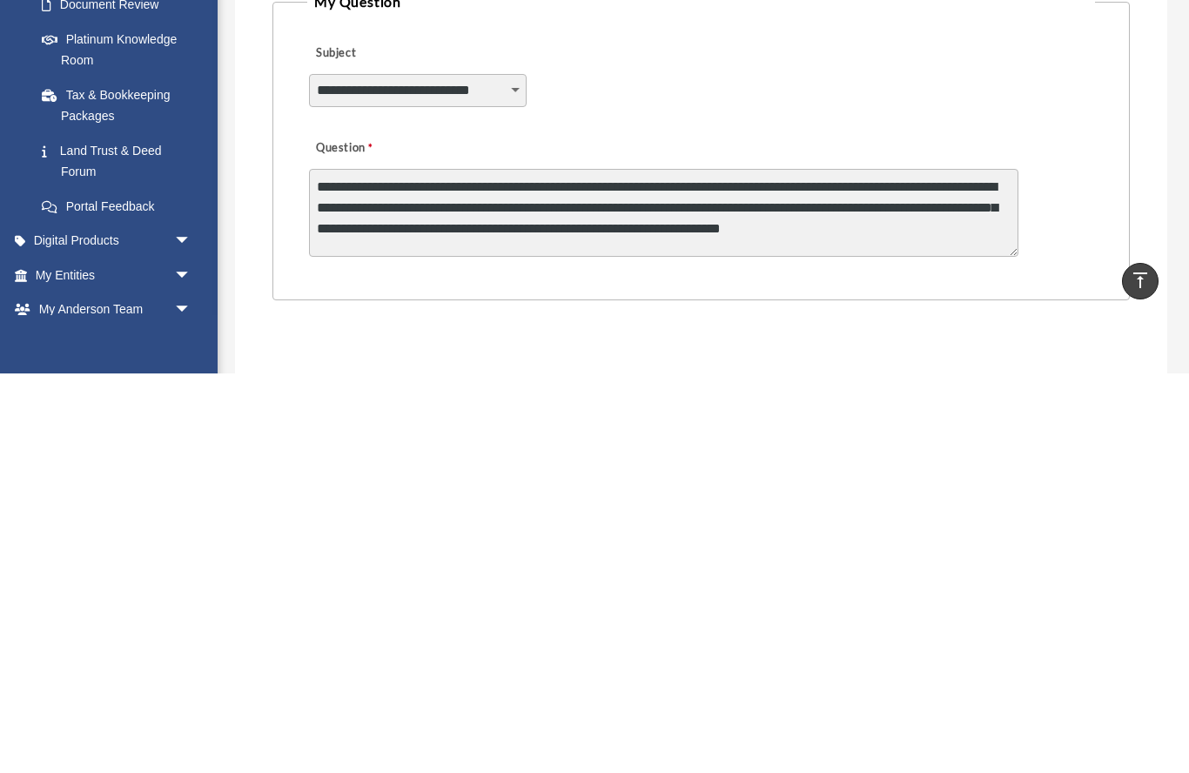
scroll to position [3, 0]
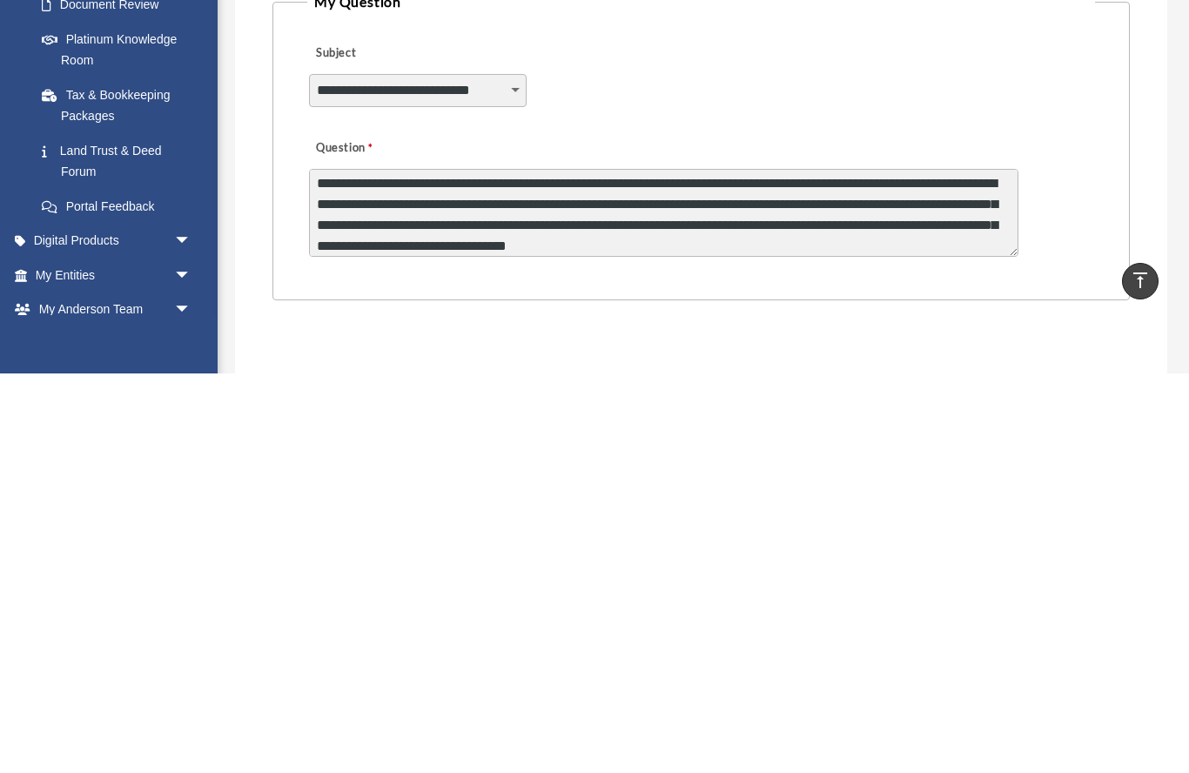
type textarea "**********"
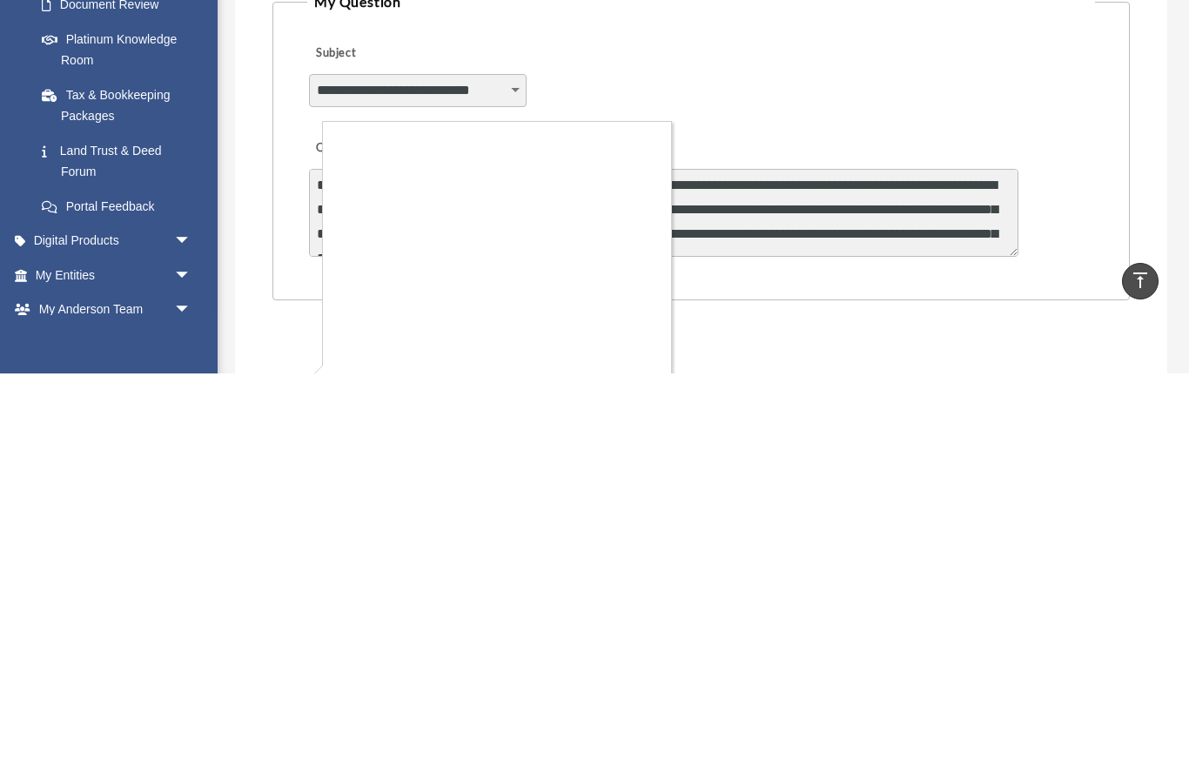
scroll to position [544, 0]
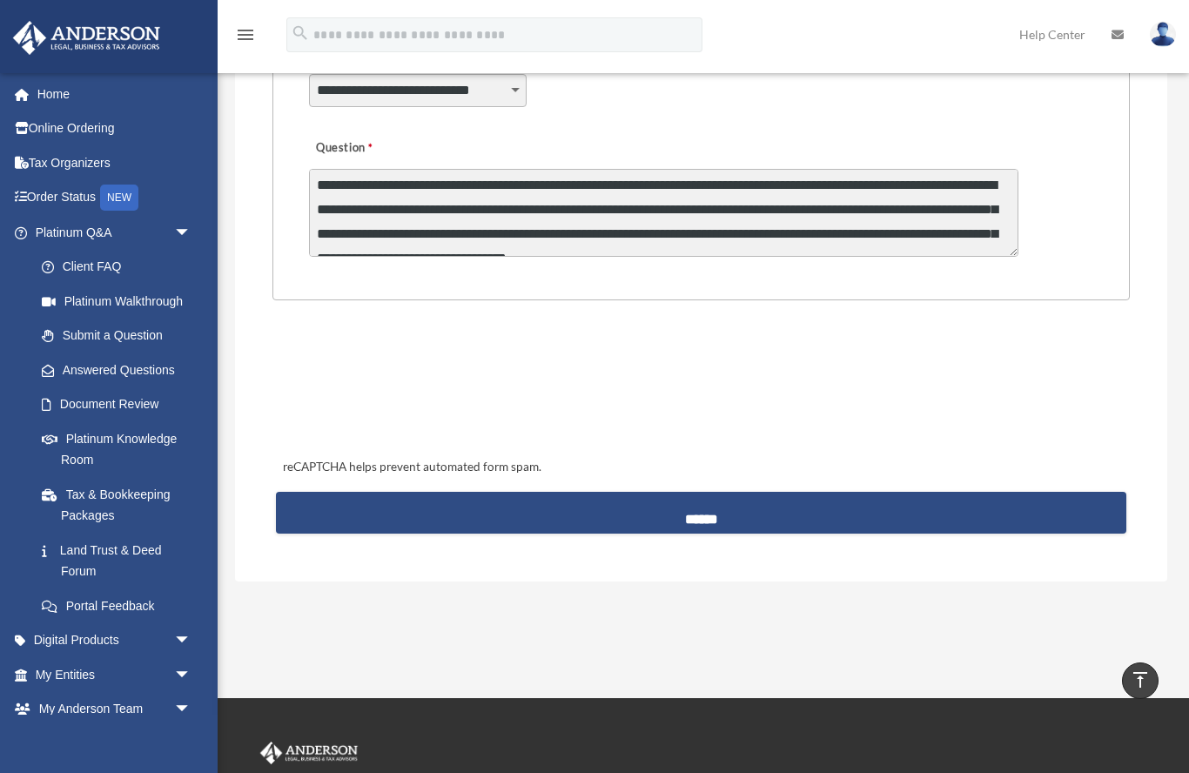
click at [755, 519] on input "******" at bounding box center [701, 513] width 851 height 42
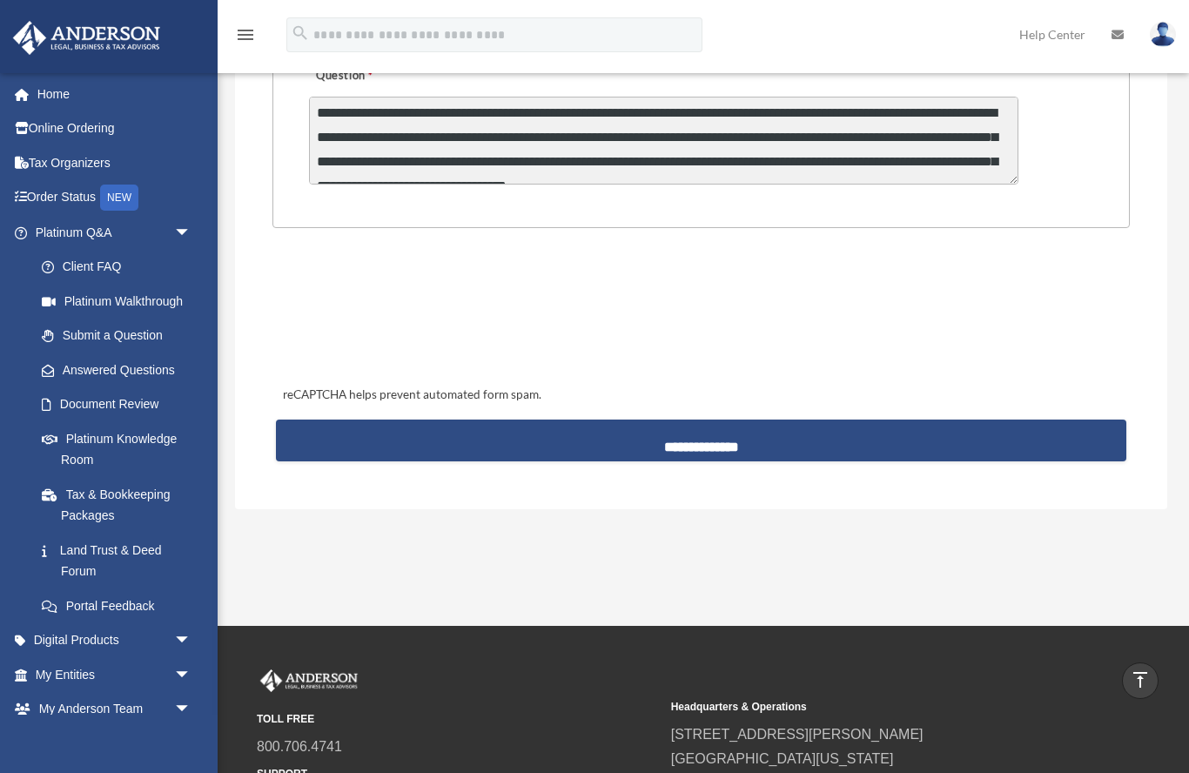
scroll to position [623, 0]
